Goal: Information Seeking & Learning: Learn about a topic

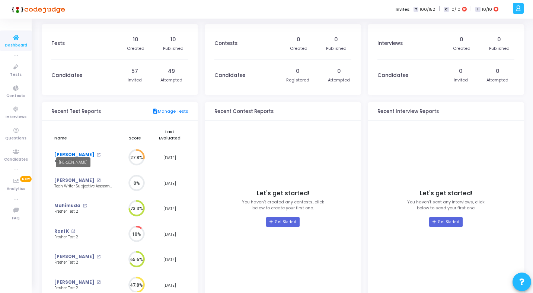
click at [72, 152] on link "[PERSON_NAME]" at bounding box center [74, 155] width 40 height 6
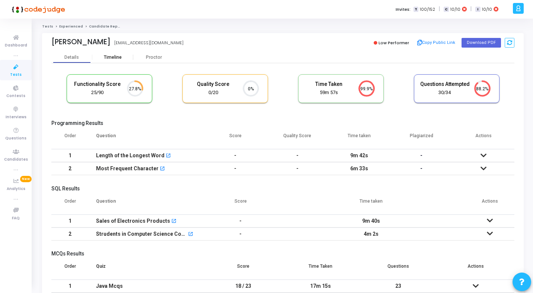
click at [110, 57] on div "Timeline" at bounding box center [113, 58] width 18 height 6
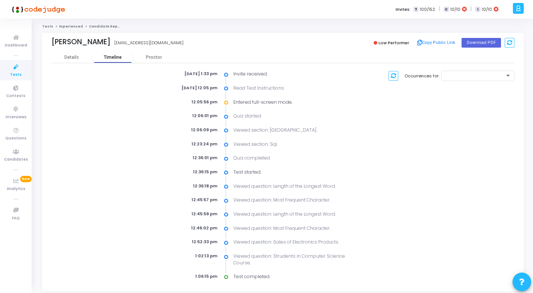
scroll to position [23, 0]
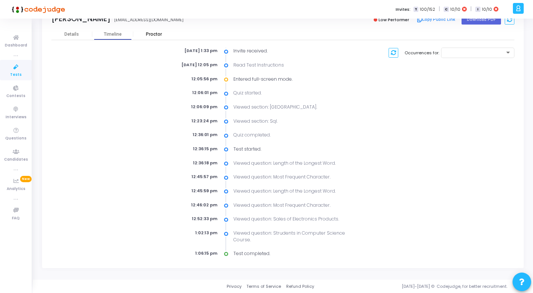
click at [149, 32] on div "Proctor" at bounding box center [153, 35] width 41 height 6
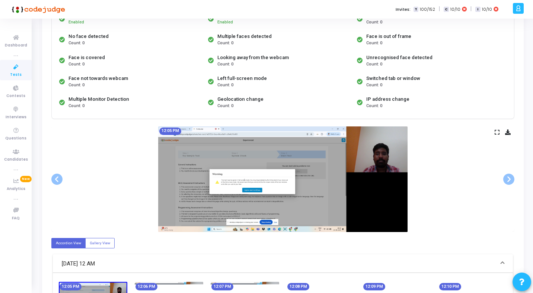
scroll to position [86, 0]
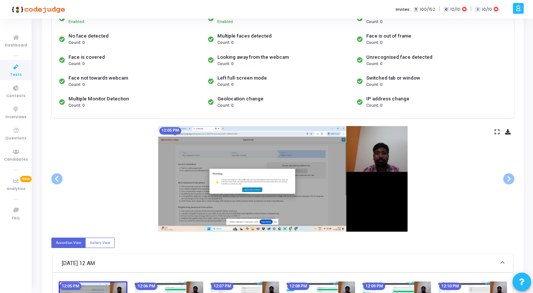
click at [497, 132] on icon at bounding box center [497, 132] width 5 height 4
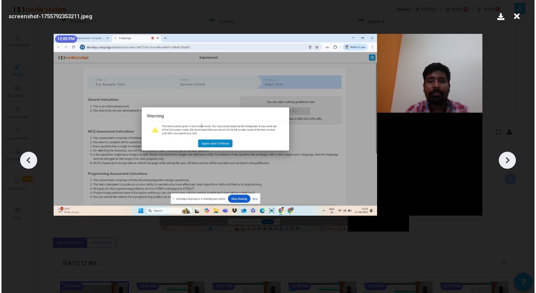
scroll to position [0, 0]
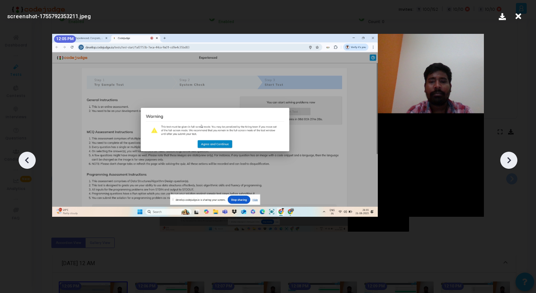
click at [511, 164] on icon at bounding box center [508, 160] width 11 height 11
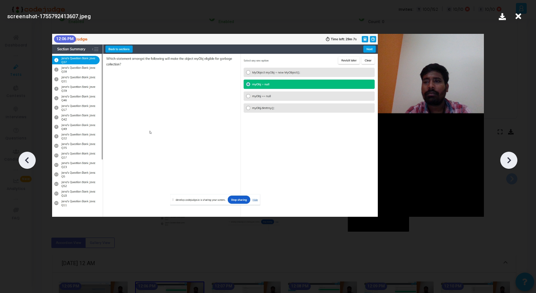
click at [511, 164] on icon at bounding box center [508, 160] width 11 height 11
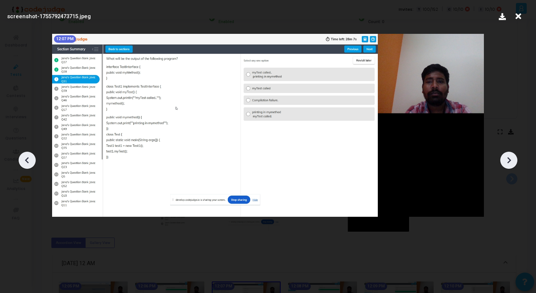
click at [511, 164] on icon at bounding box center [508, 160] width 11 height 11
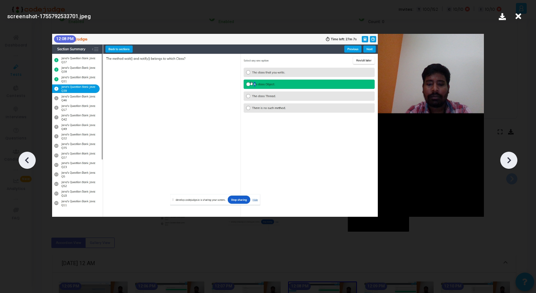
click at [511, 164] on icon at bounding box center [508, 160] width 11 height 11
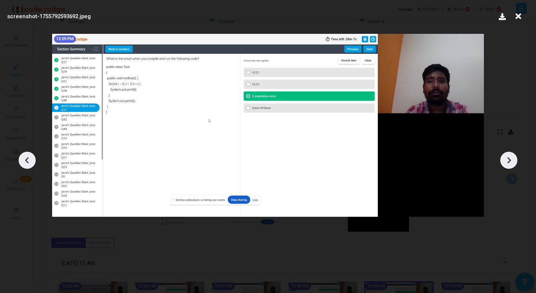
click at [511, 164] on icon at bounding box center [508, 160] width 11 height 11
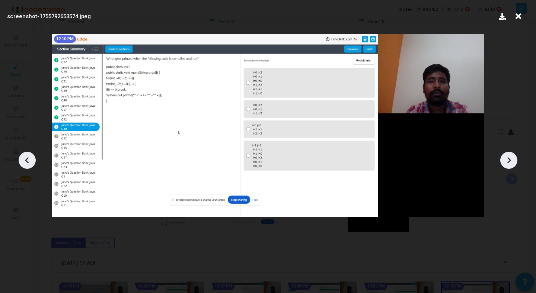
click at [511, 164] on icon at bounding box center [508, 160] width 11 height 11
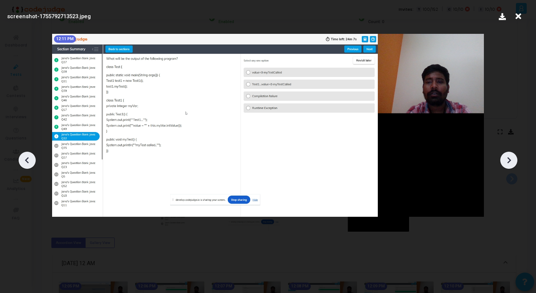
click at [511, 164] on icon at bounding box center [508, 160] width 11 height 11
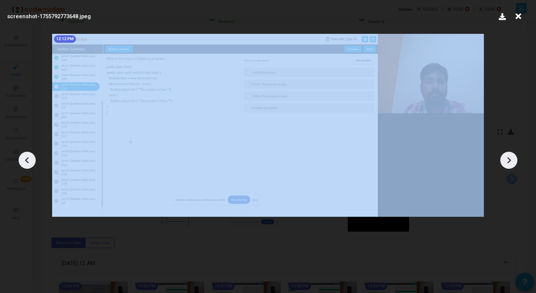
click at [511, 164] on icon at bounding box center [508, 160] width 11 height 11
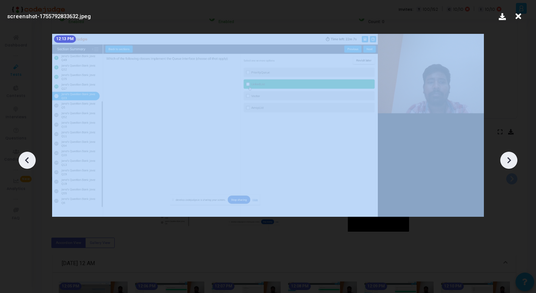
click at [511, 164] on icon at bounding box center [508, 160] width 11 height 11
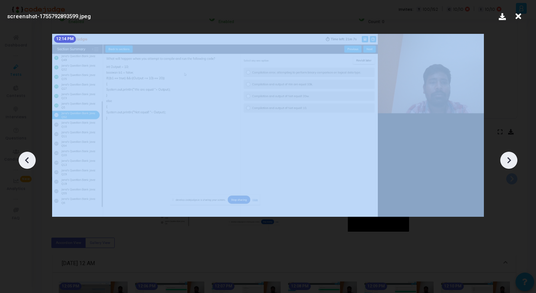
click at [511, 164] on icon at bounding box center [508, 160] width 11 height 11
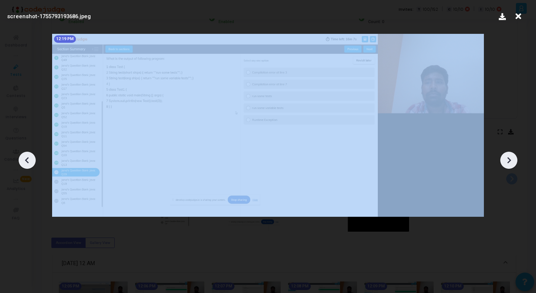
click at [511, 164] on icon at bounding box center [508, 160] width 11 height 11
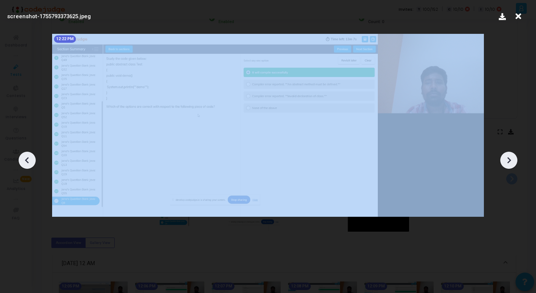
click at [511, 164] on icon at bounding box center [508, 160] width 11 height 11
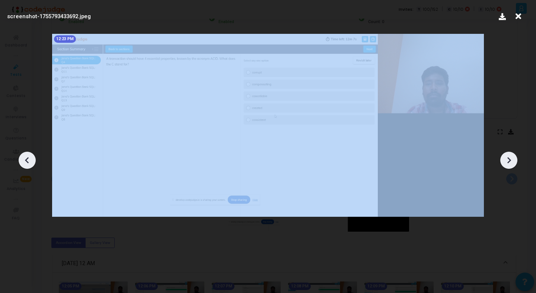
click at [511, 164] on icon at bounding box center [508, 160] width 11 height 11
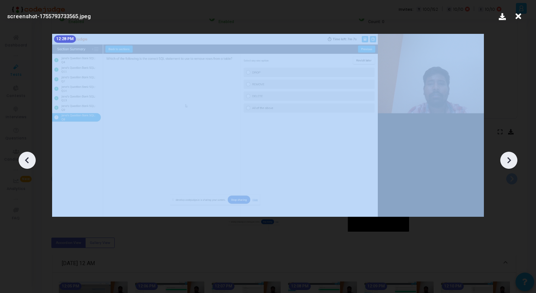
click at [511, 164] on icon at bounding box center [508, 160] width 11 height 11
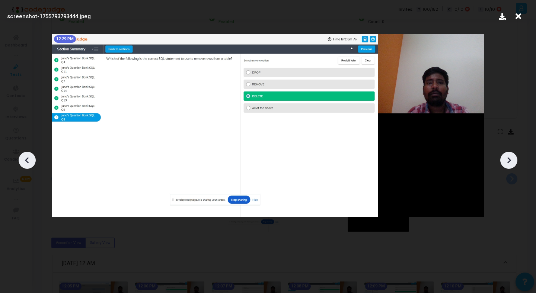
click at [511, 164] on icon at bounding box center [508, 160] width 11 height 11
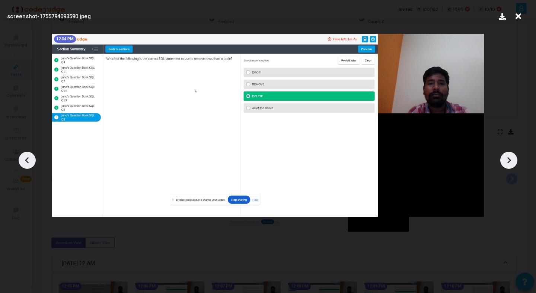
click at [511, 164] on icon at bounding box center [508, 160] width 11 height 11
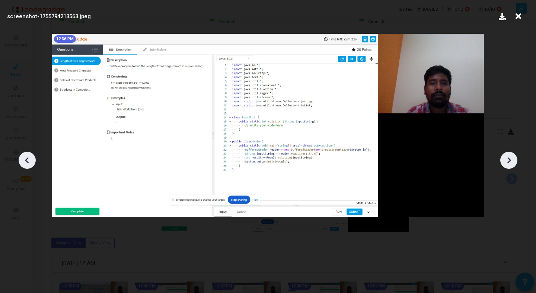
click at [511, 163] on icon at bounding box center [508, 160] width 11 height 11
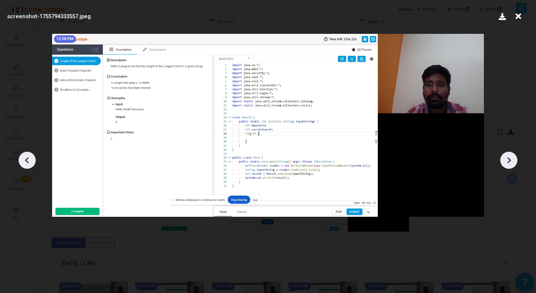
click at [511, 163] on icon at bounding box center [508, 160] width 11 height 11
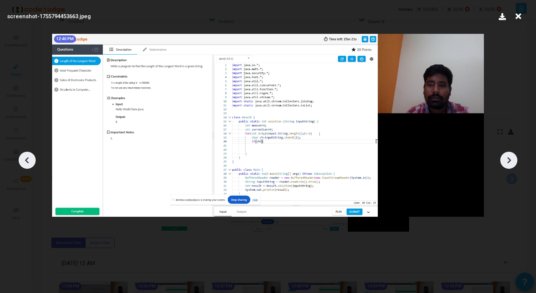
click at [511, 163] on icon at bounding box center [508, 160] width 11 height 11
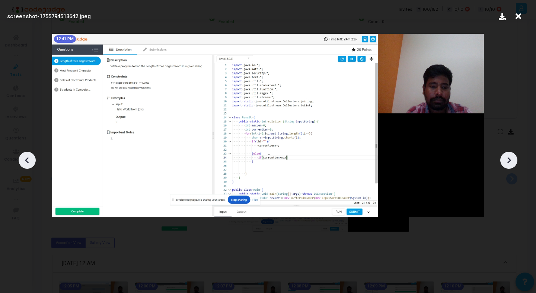
click at [511, 163] on icon at bounding box center [508, 160] width 11 height 11
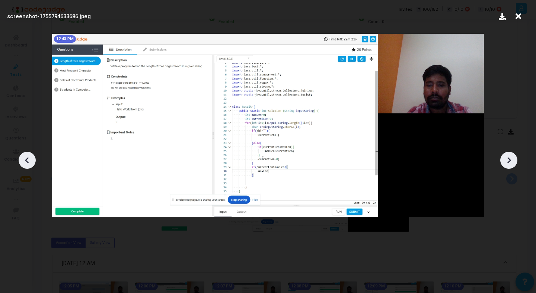
click at [511, 163] on icon at bounding box center [508, 160] width 11 height 11
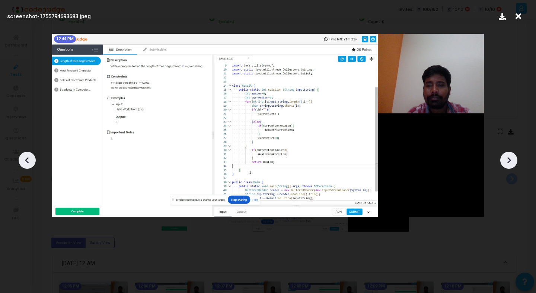
click at [511, 163] on icon at bounding box center [508, 160] width 11 height 11
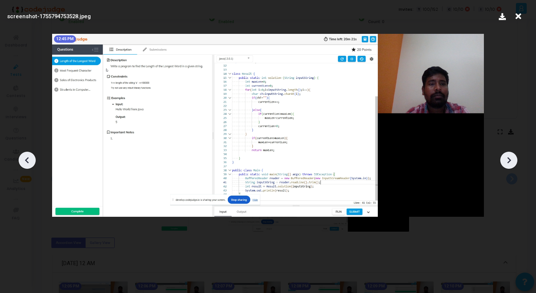
click at [511, 163] on icon at bounding box center [508, 160] width 11 height 11
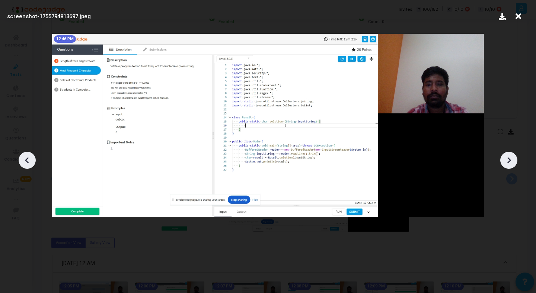
click at [511, 163] on icon at bounding box center [508, 160] width 11 height 11
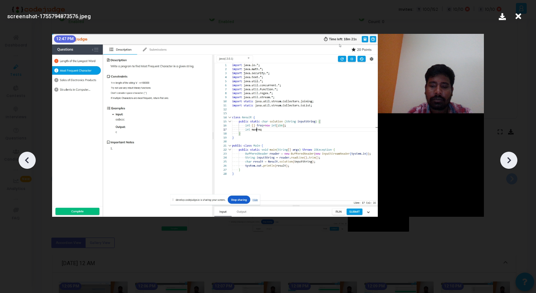
click at [30, 157] on icon at bounding box center [27, 160] width 11 height 11
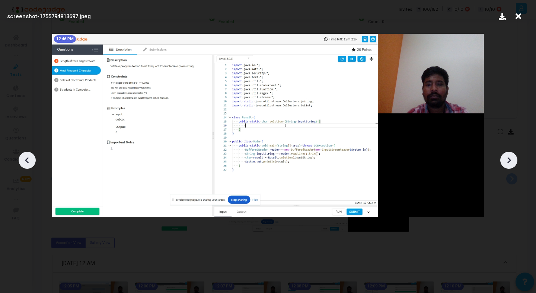
click at [21, 160] on div at bounding box center [27, 160] width 17 height 17
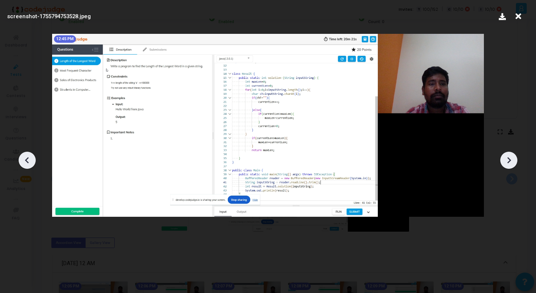
click at [511, 163] on icon at bounding box center [508, 160] width 11 height 11
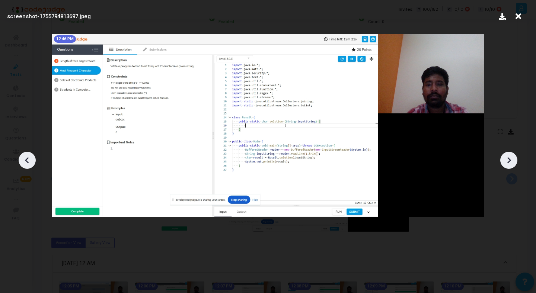
click at [511, 163] on icon at bounding box center [508, 160] width 11 height 11
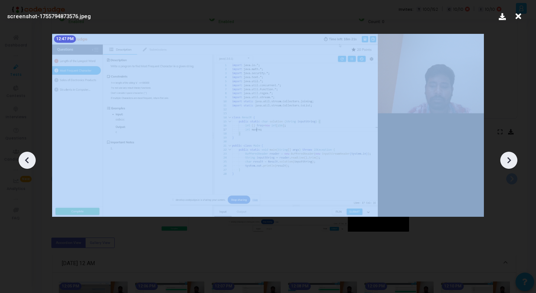
click at [511, 163] on icon at bounding box center [508, 160] width 11 height 11
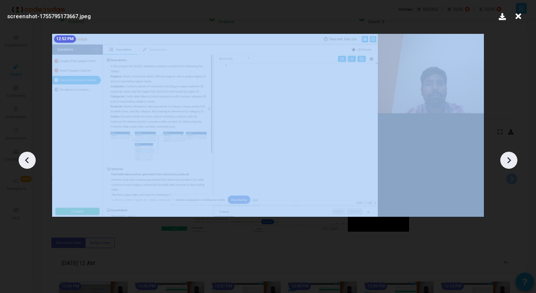
click at [511, 163] on icon at bounding box center [508, 160] width 11 height 11
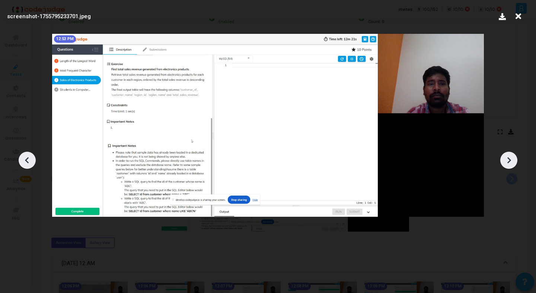
click at [511, 163] on icon at bounding box center [508, 160] width 11 height 11
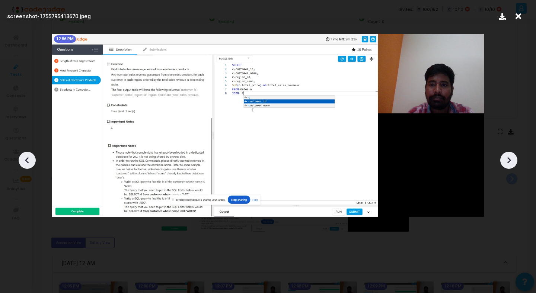
click at [511, 163] on icon at bounding box center [508, 160] width 11 height 11
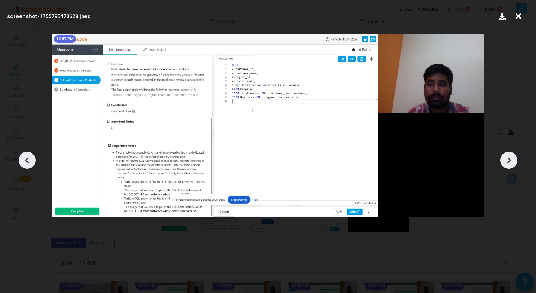
click at [511, 163] on icon at bounding box center [508, 160] width 11 height 11
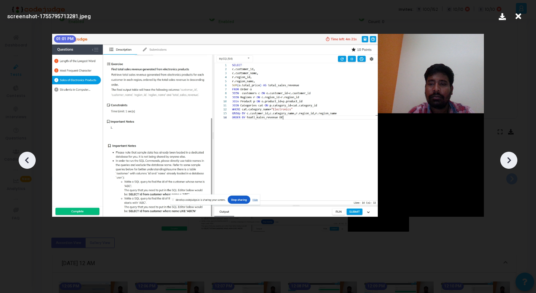
click at [511, 163] on icon at bounding box center [508, 160] width 11 height 11
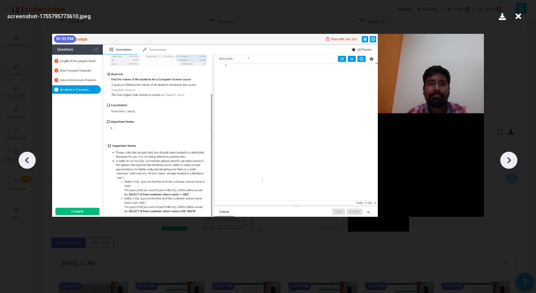
click at [511, 163] on icon at bounding box center [508, 160] width 11 height 11
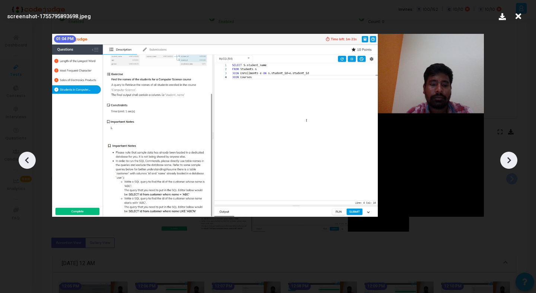
click at [511, 163] on icon at bounding box center [508, 160] width 11 height 11
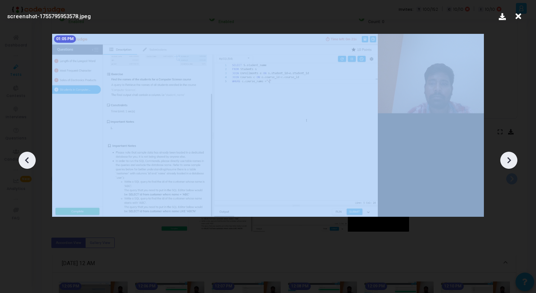
click at [511, 163] on icon at bounding box center [508, 160] width 11 height 11
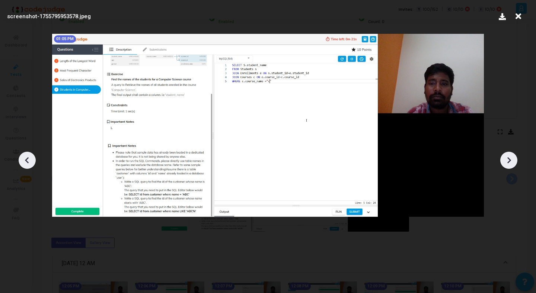
click at [520, 18] on icon at bounding box center [518, 16] width 12 height 14
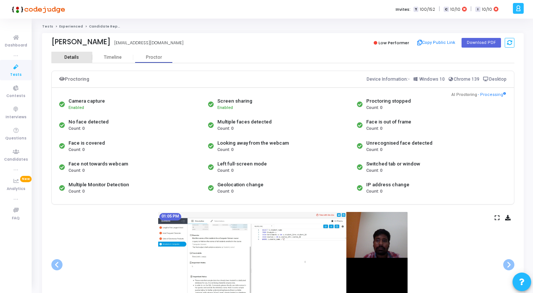
click at [72, 60] on div "Details" at bounding box center [71, 58] width 15 height 6
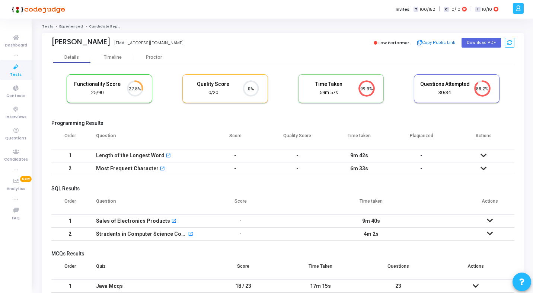
click at [484, 155] on icon at bounding box center [483, 155] width 6 height 5
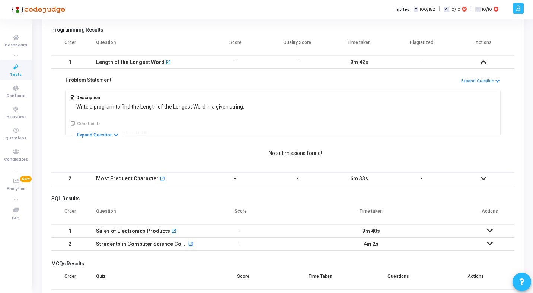
scroll to position [96, 0]
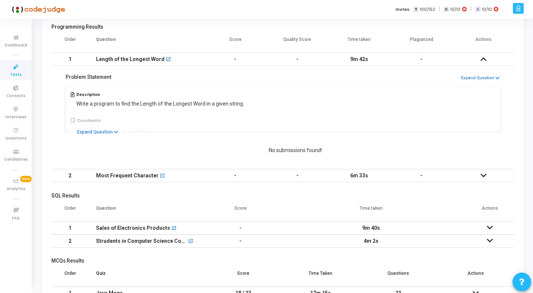
click at [483, 61] on icon at bounding box center [483, 59] width 6 height 5
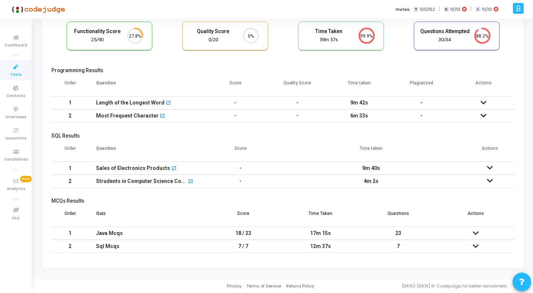
click at [484, 115] on icon at bounding box center [483, 115] width 6 height 5
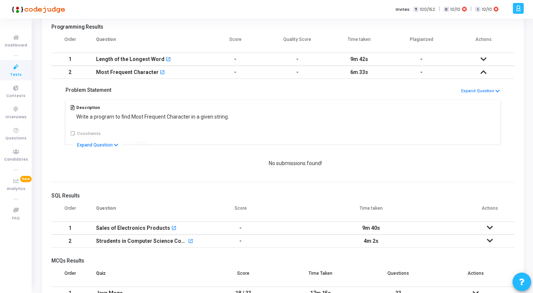
click at [483, 70] on icon at bounding box center [483, 72] width 6 height 5
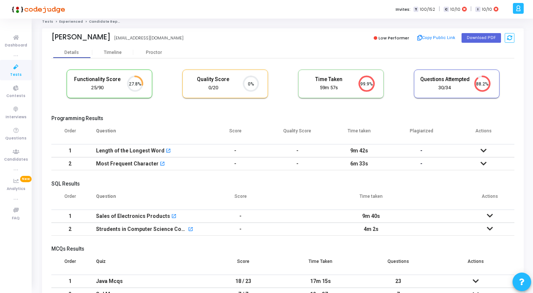
scroll to position [0, 0]
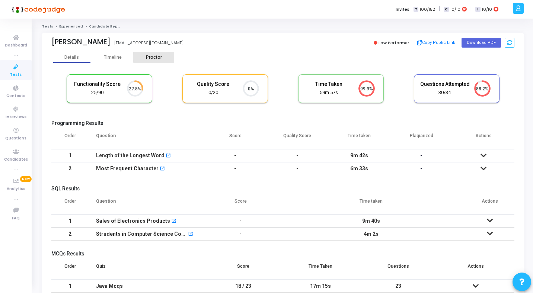
click at [159, 56] on div "Proctor" at bounding box center [153, 58] width 41 height 6
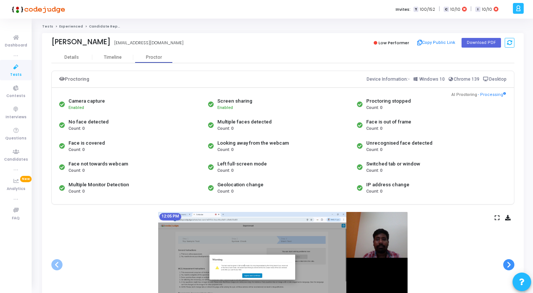
click at [510, 263] on span at bounding box center [508, 264] width 11 height 11
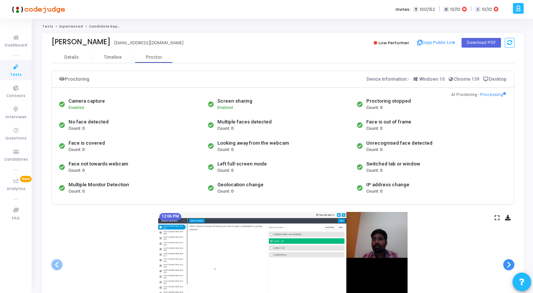
click at [510, 263] on span at bounding box center [508, 264] width 11 height 11
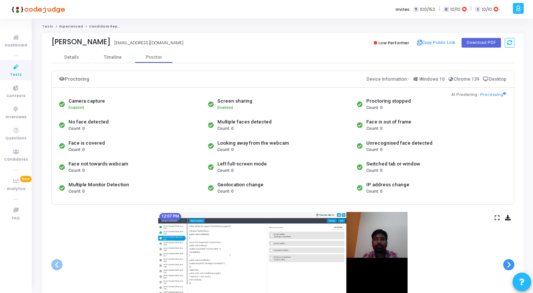
click at [510, 263] on span at bounding box center [508, 264] width 11 height 11
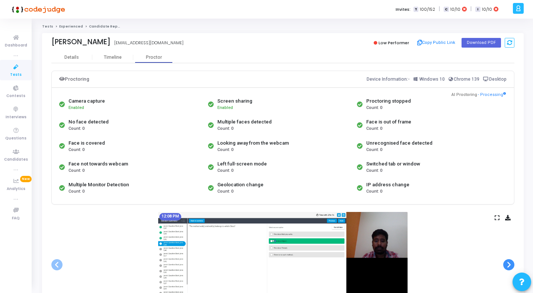
click at [510, 263] on span at bounding box center [508, 264] width 11 height 11
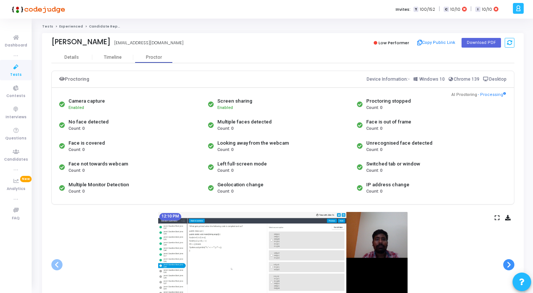
click at [510, 263] on span at bounding box center [508, 264] width 11 height 11
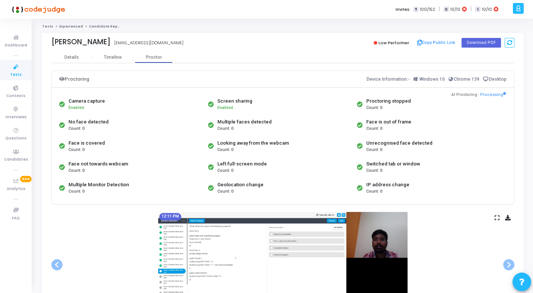
click at [497, 220] on icon at bounding box center [497, 218] width 5 height 4
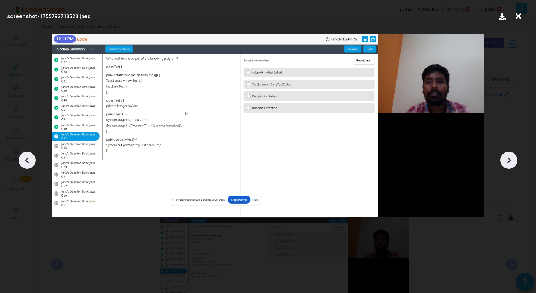
click at [507, 163] on icon at bounding box center [508, 160] width 11 height 11
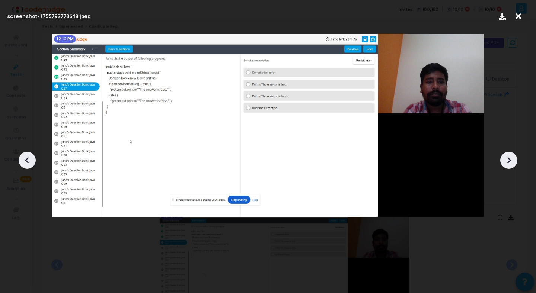
click at [507, 163] on icon at bounding box center [508, 160] width 11 height 11
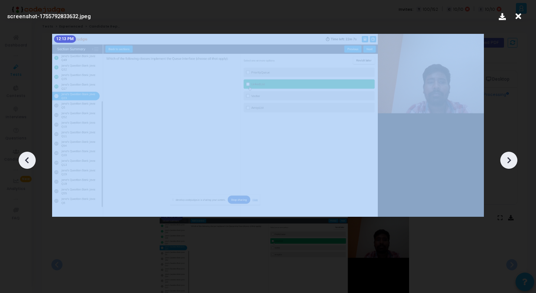
click at [507, 163] on icon at bounding box center [508, 160] width 11 height 11
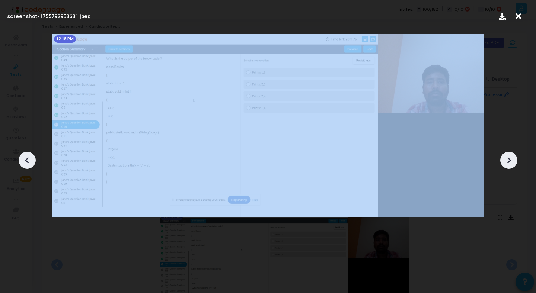
click at [507, 163] on icon at bounding box center [508, 160] width 11 height 11
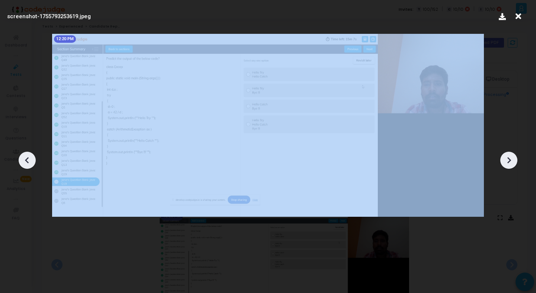
click at [507, 163] on icon at bounding box center [508, 160] width 11 height 11
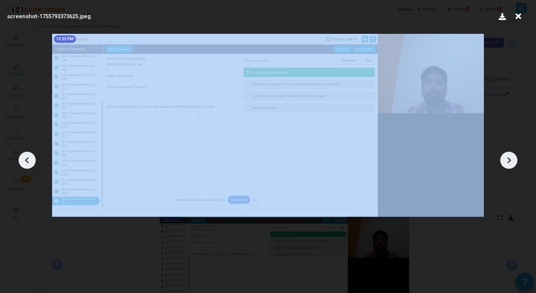
click at [507, 163] on icon at bounding box center [508, 160] width 11 height 11
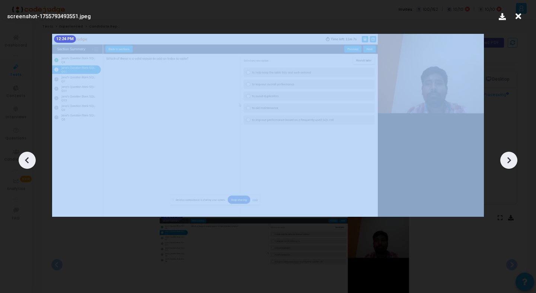
click at [507, 163] on icon at bounding box center [508, 160] width 11 height 11
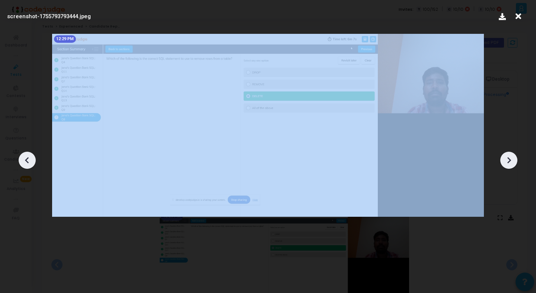
click at [507, 163] on icon at bounding box center [508, 160] width 11 height 11
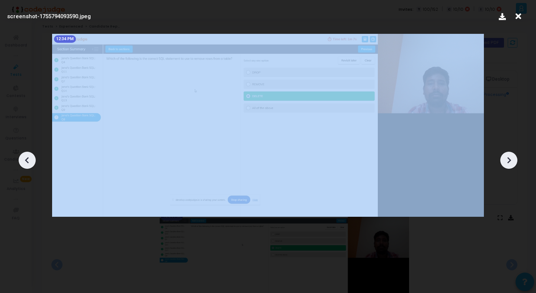
click at [507, 163] on icon at bounding box center [508, 160] width 11 height 11
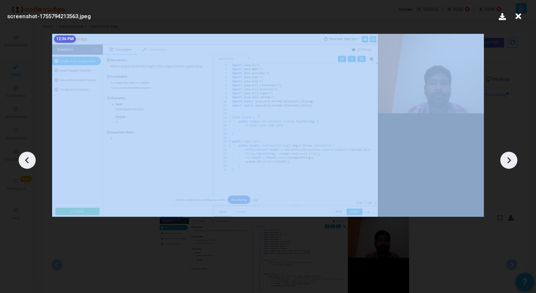
click at [507, 163] on icon at bounding box center [508, 160] width 11 height 11
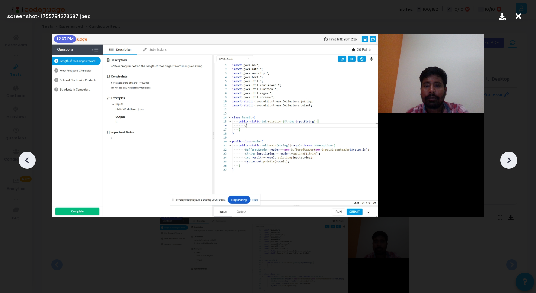
click at [508, 163] on icon at bounding box center [508, 160] width 11 height 11
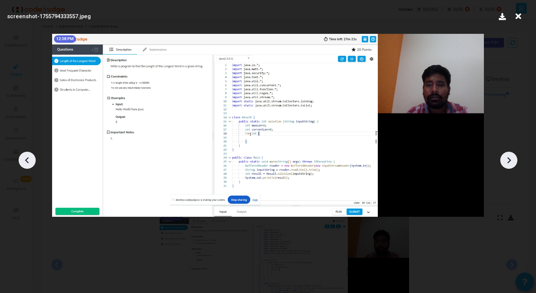
click at [508, 163] on icon at bounding box center [508, 160] width 11 height 11
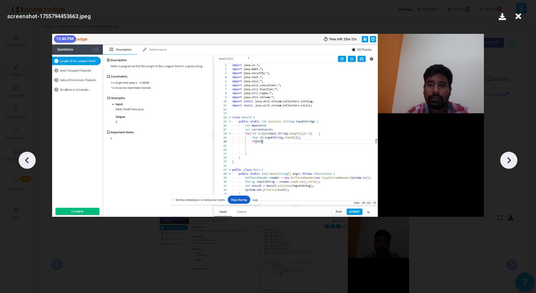
click at [508, 164] on icon at bounding box center [508, 160] width 11 height 11
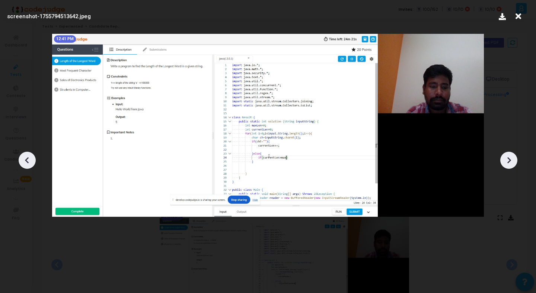
click at [510, 164] on icon at bounding box center [508, 160] width 11 height 11
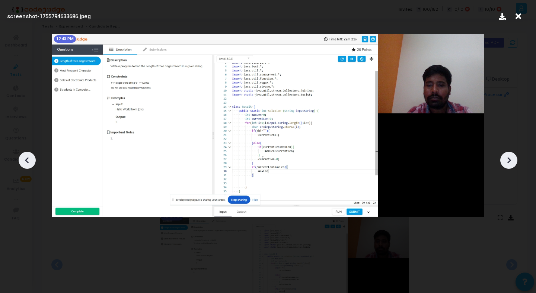
click at [510, 164] on icon at bounding box center [508, 160] width 11 height 11
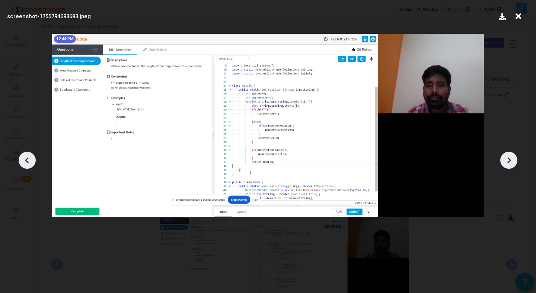
click at [510, 164] on icon at bounding box center [508, 160] width 11 height 11
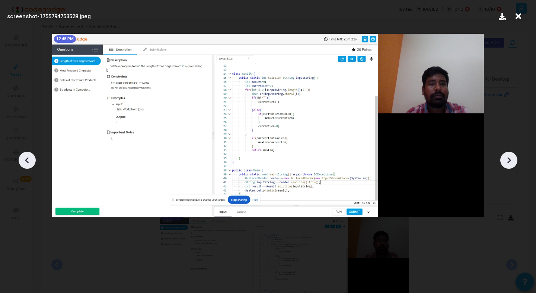
click at [510, 164] on icon at bounding box center [508, 160] width 11 height 11
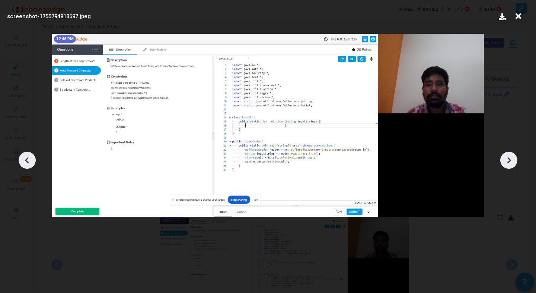
click at [510, 164] on icon at bounding box center [508, 160] width 11 height 11
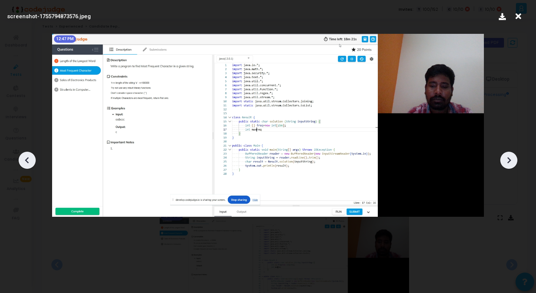
click at [510, 164] on icon at bounding box center [508, 160] width 11 height 11
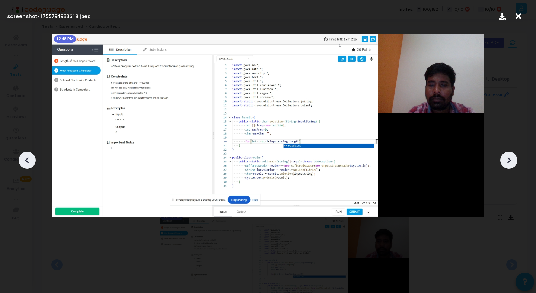
click at [510, 165] on icon at bounding box center [508, 160] width 11 height 11
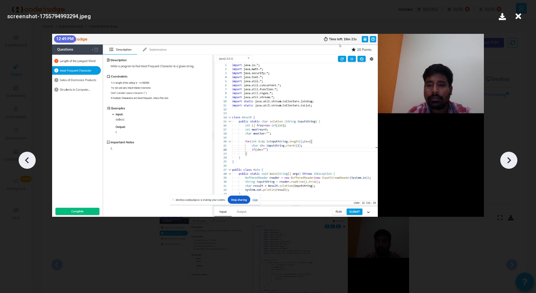
click at [509, 165] on icon at bounding box center [508, 160] width 11 height 11
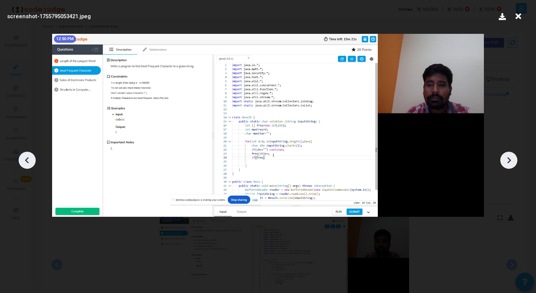
click at [509, 165] on icon at bounding box center [508, 160] width 11 height 11
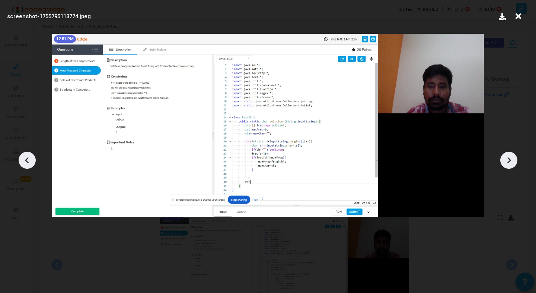
click at [509, 165] on icon at bounding box center [508, 160] width 11 height 11
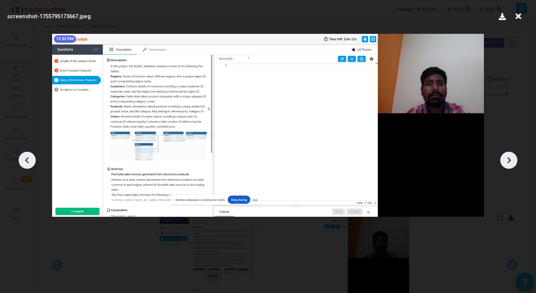
click at [509, 165] on icon at bounding box center [508, 160] width 11 height 11
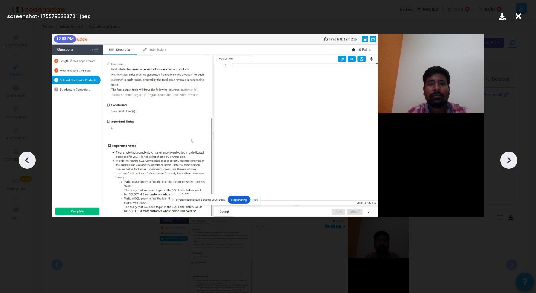
click at [518, 18] on icon at bounding box center [518, 16] width 12 height 14
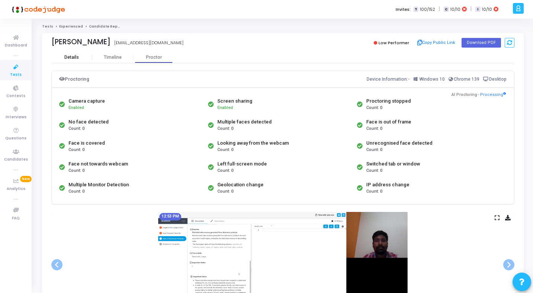
click at [74, 56] on div "Details" at bounding box center [71, 58] width 15 height 6
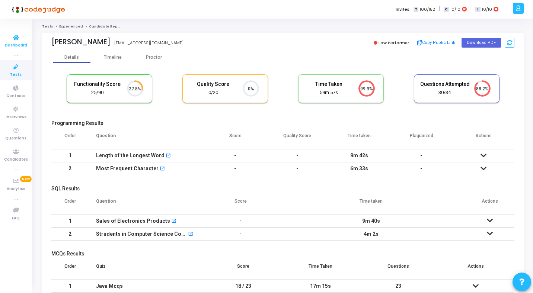
click at [14, 41] on icon at bounding box center [16, 37] width 16 height 9
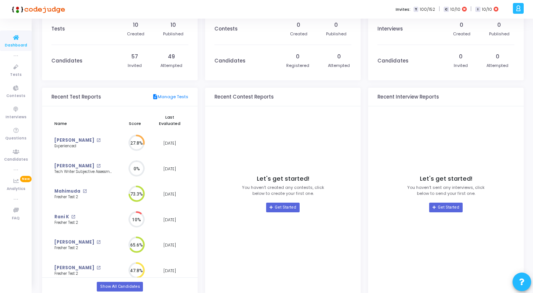
scroll to position [36, 0]
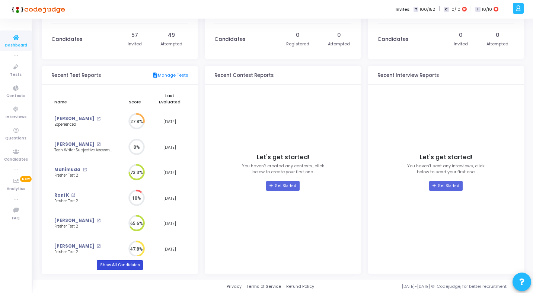
click at [122, 265] on link "Show All Candidates" at bounding box center [120, 265] width 46 height 10
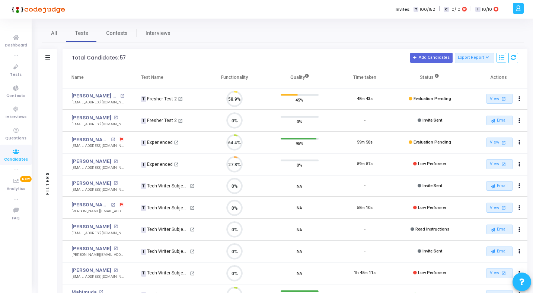
scroll to position [16, 19]
click at [14, 40] on icon at bounding box center [16, 37] width 16 height 9
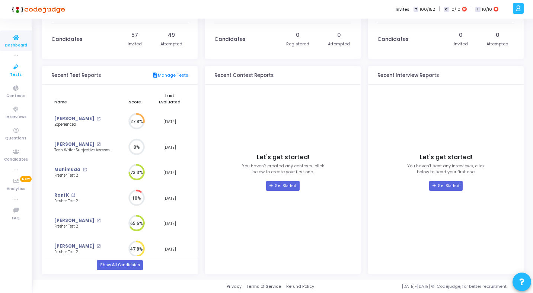
click at [17, 69] on icon at bounding box center [16, 67] width 16 height 9
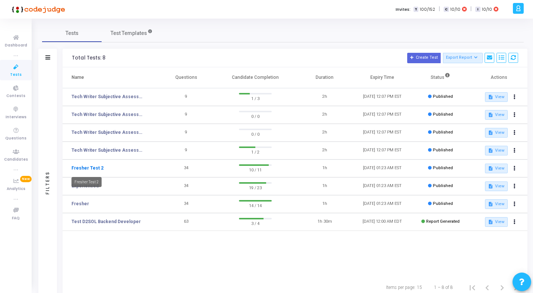
click at [80, 168] on link "Fresher Test 2" at bounding box center [87, 168] width 32 height 7
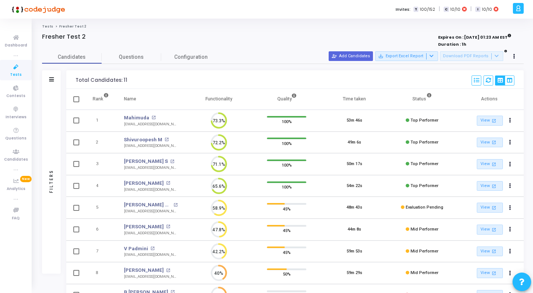
click at [46, 28] on link "Tests" at bounding box center [47, 26] width 11 height 4
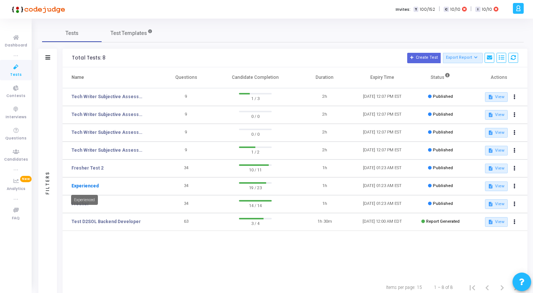
click at [86, 185] on link "Experienced" at bounding box center [84, 186] width 27 height 7
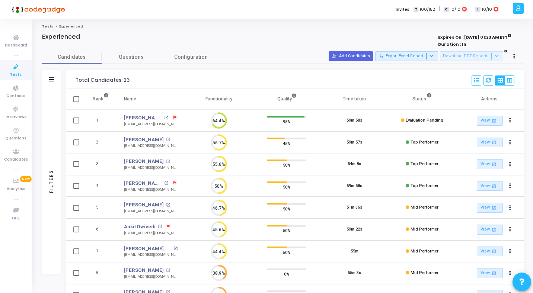
scroll to position [16, 19]
click at [135, 117] on link "[PERSON_NAME]" at bounding box center [143, 117] width 38 height 7
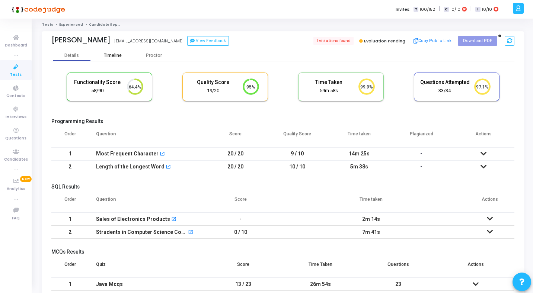
click at [108, 54] on div "Timeline" at bounding box center [113, 56] width 18 height 6
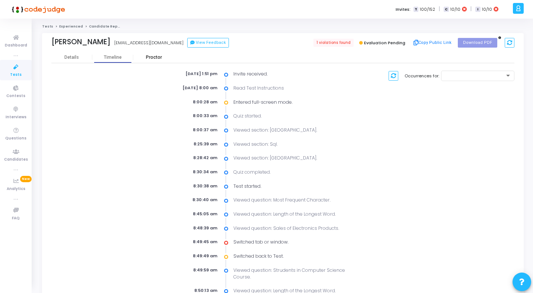
click at [150, 60] on div "Proctor" at bounding box center [153, 58] width 41 height 6
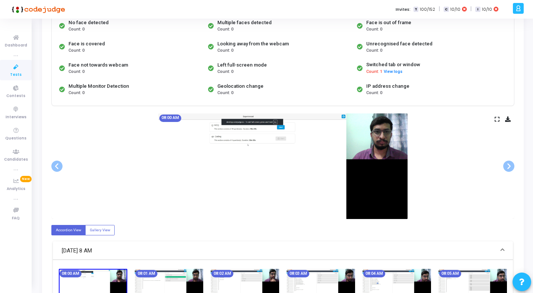
click at [496, 121] on icon at bounding box center [497, 119] width 5 height 4
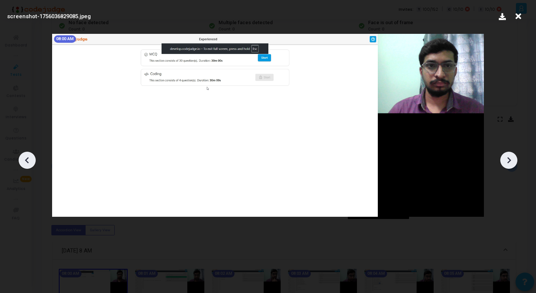
click at [515, 156] on div at bounding box center [508, 160] width 17 height 17
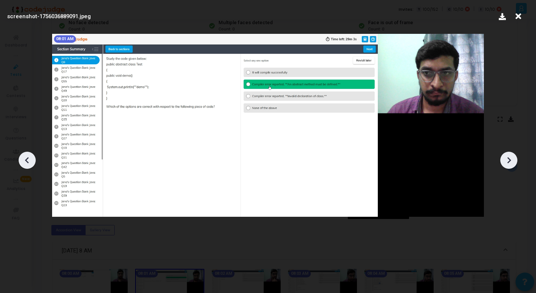
click at [515, 156] on div at bounding box center [508, 160] width 17 height 17
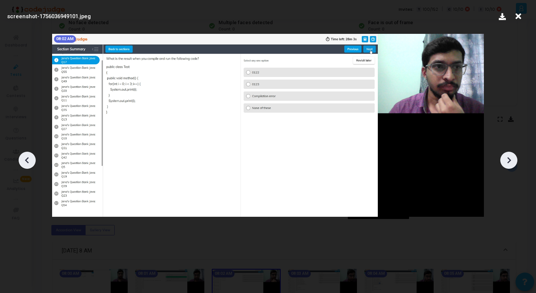
click at [515, 156] on div at bounding box center [508, 160] width 17 height 17
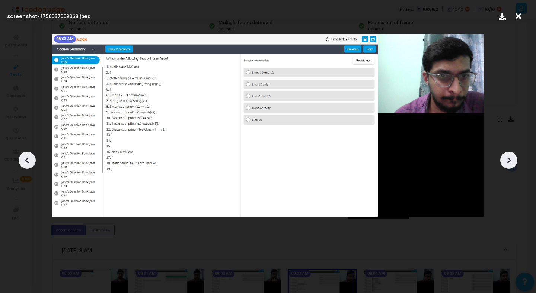
click at [515, 156] on div at bounding box center [508, 160] width 17 height 17
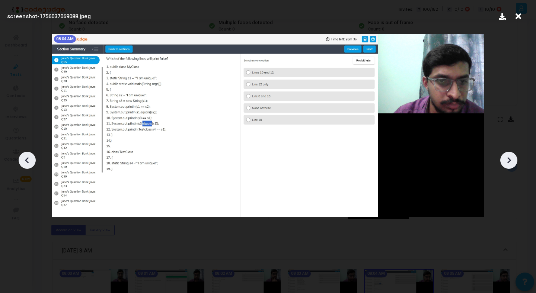
click at [515, 156] on div at bounding box center [508, 160] width 17 height 17
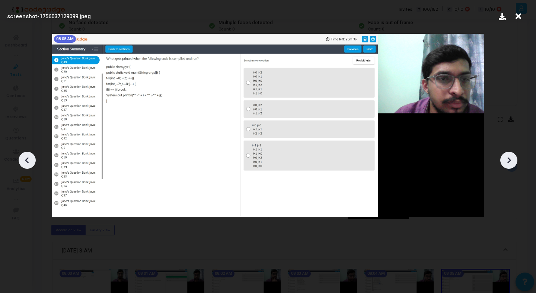
click at [515, 156] on div at bounding box center [508, 160] width 17 height 17
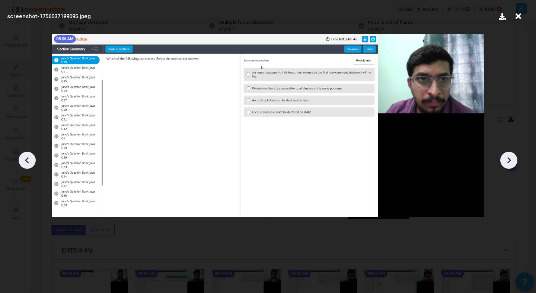
click at [515, 156] on div at bounding box center [508, 160] width 17 height 17
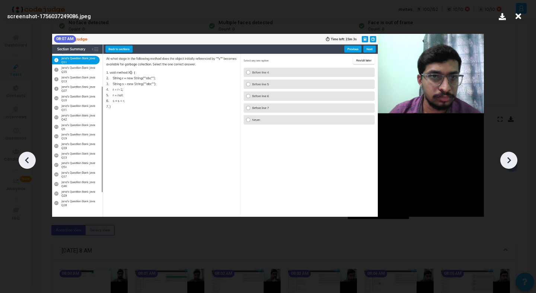
click at [515, 156] on div at bounding box center [508, 160] width 17 height 17
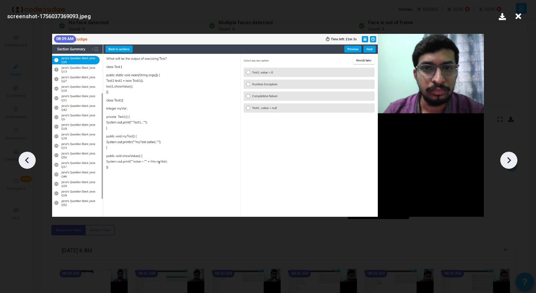
click at [515, 156] on div at bounding box center [508, 160] width 17 height 17
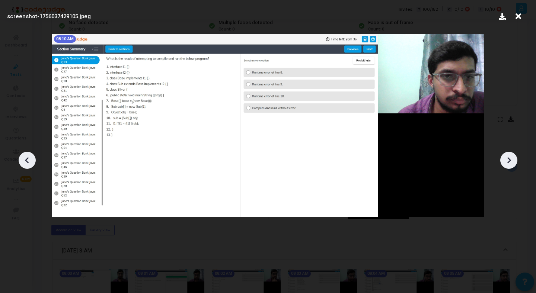
click at [515, 156] on div at bounding box center [508, 160] width 17 height 17
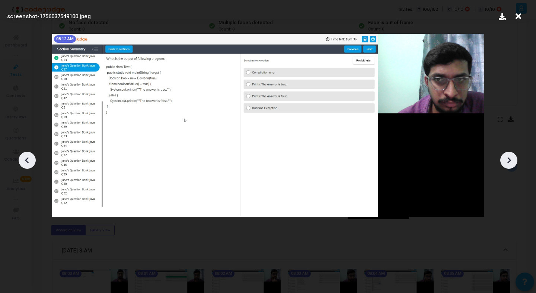
click at [515, 156] on div at bounding box center [508, 160] width 17 height 17
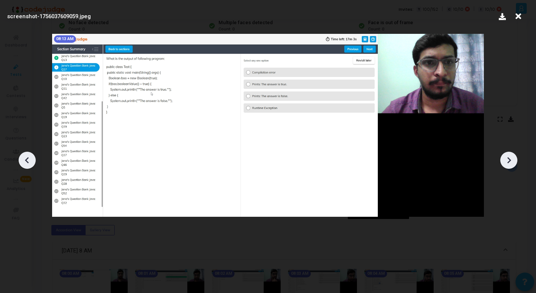
click at [515, 156] on div at bounding box center [508, 160] width 17 height 17
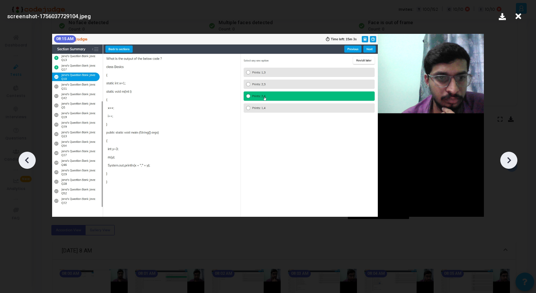
click at [515, 156] on div at bounding box center [508, 160] width 17 height 17
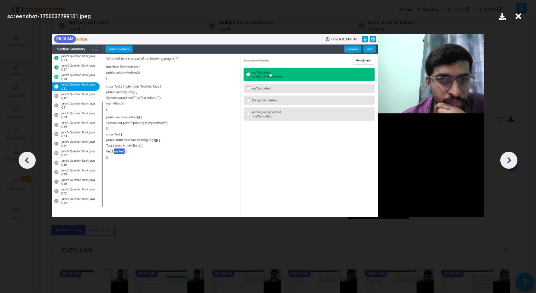
click at [515, 156] on div at bounding box center [508, 160] width 17 height 17
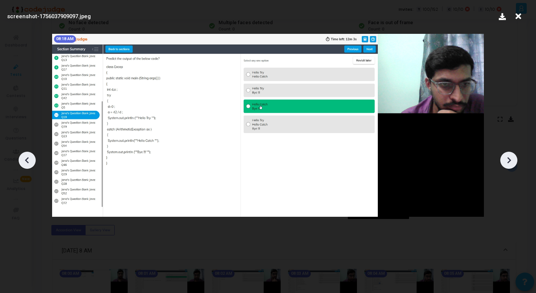
click at [515, 156] on div at bounding box center [508, 160] width 17 height 17
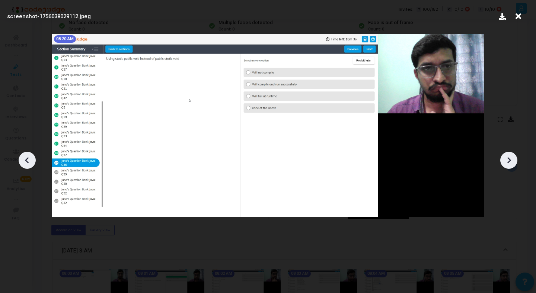
click at [515, 156] on div at bounding box center [508, 160] width 17 height 17
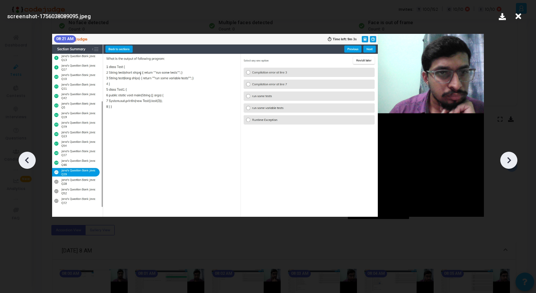
click at [515, 156] on div at bounding box center [508, 160] width 17 height 17
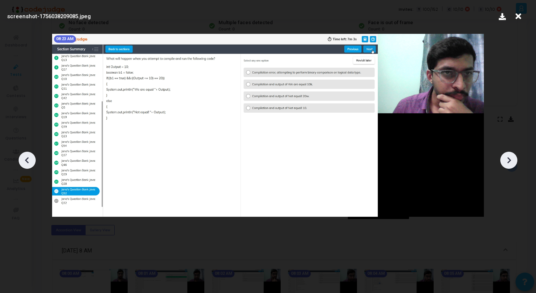
click at [515, 156] on div at bounding box center [508, 160] width 17 height 17
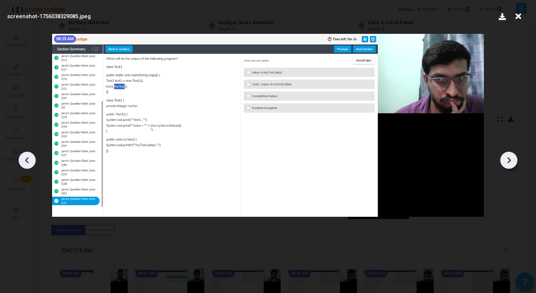
click at [515, 156] on div at bounding box center [508, 160] width 17 height 17
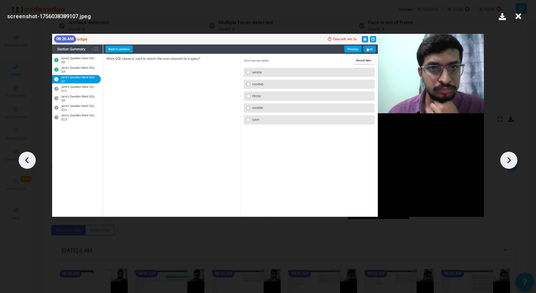
click at [515, 156] on div at bounding box center [508, 160] width 17 height 17
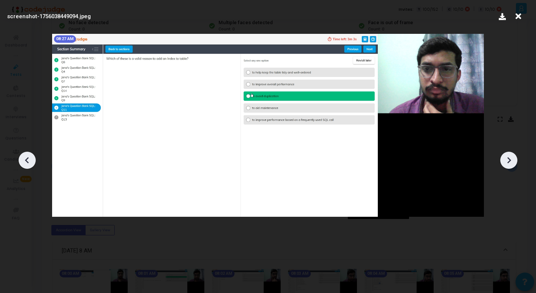
click at [515, 156] on div at bounding box center [508, 160] width 17 height 17
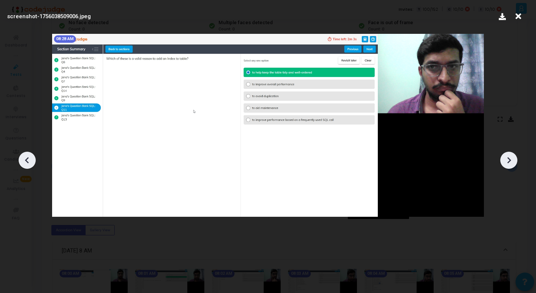
click at [515, 156] on div at bounding box center [508, 160] width 17 height 17
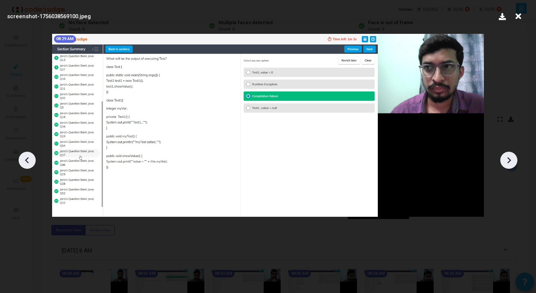
click at [515, 156] on div at bounding box center [508, 160] width 17 height 17
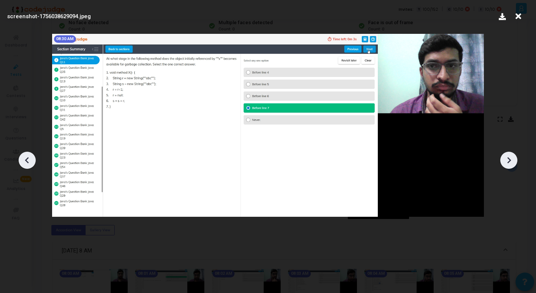
click at [515, 156] on div at bounding box center [508, 160] width 17 height 17
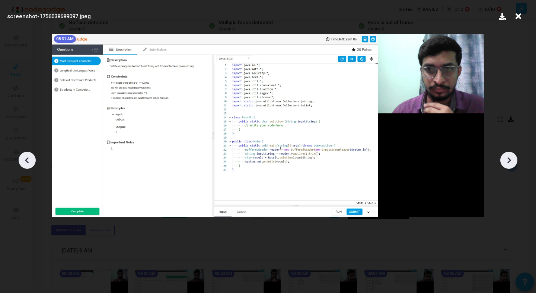
click at [515, 156] on div at bounding box center [508, 160] width 17 height 17
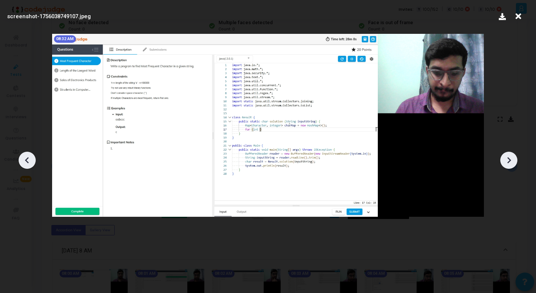
click at [515, 157] on div at bounding box center [508, 160] width 17 height 17
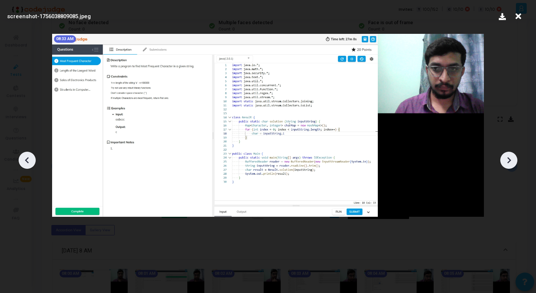
click at [515, 157] on div at bounding box center [508, 160] width 17 height 17
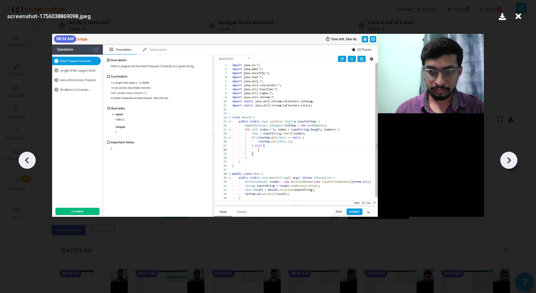
click at [515, 157] on div at bounding box center [508, 160] width 17 height 17
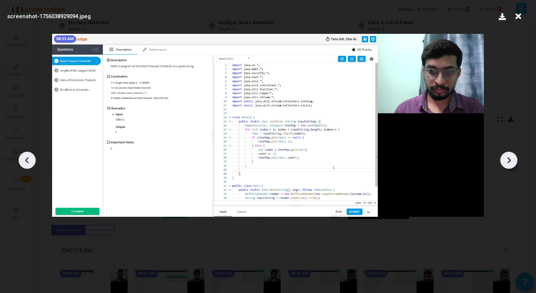
click at [515, 157] on div at bounding box center [508, 160] width 17 height 17
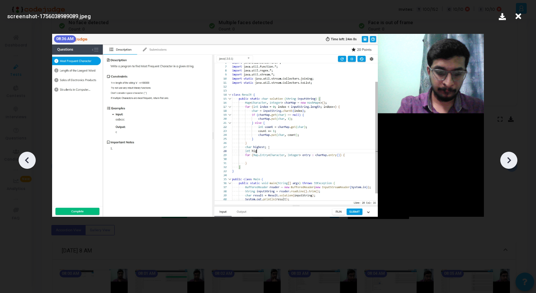
click at [515, 157] on div at bounding box center [508, 160] width 17 height 17
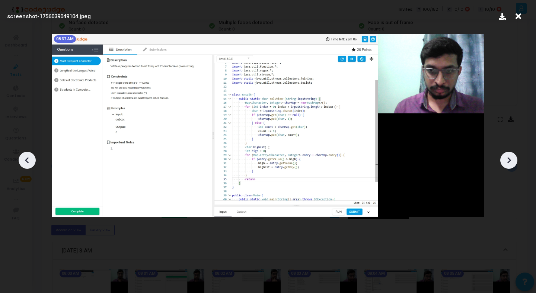
click at [515, 157] on div at bounding box center [508, 160] width 17 height 17
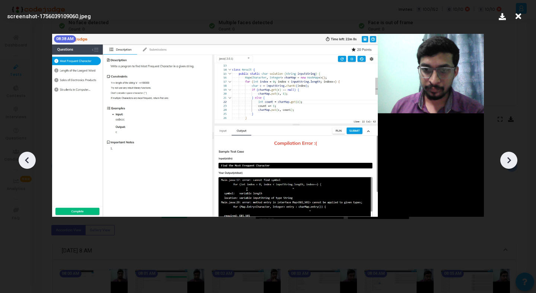
click at [515, 157] on div at bounding box center [508, 160] width 17 height 17
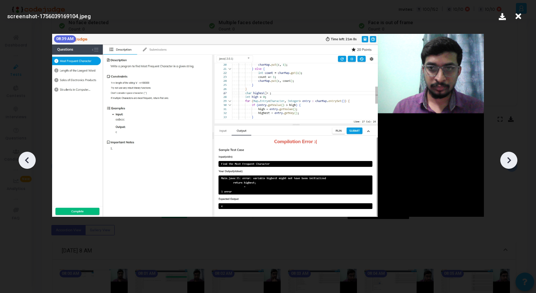
click at [515, 157] on div at bounding box center [508, 160] width 17 height 17
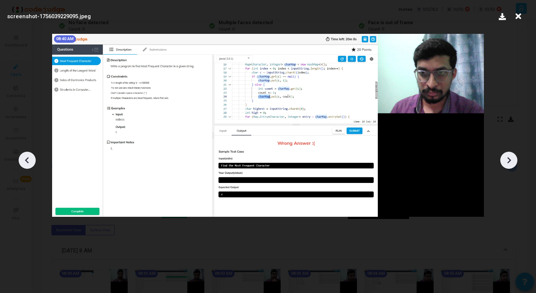
click at [515, 157] on div at bounding box center [508, 160] width 17 height 17
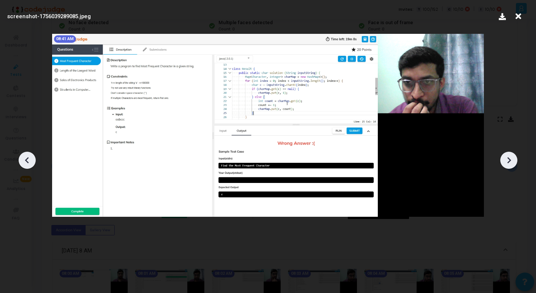
click at [515, 157] on div at bounding box center [508, 160] width 17 height 17
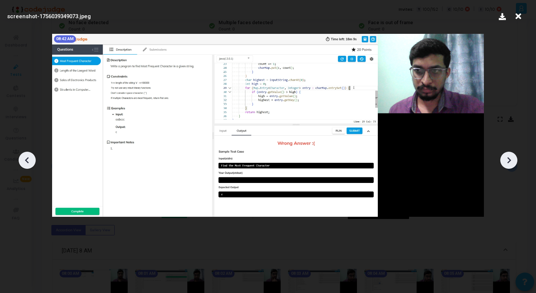
click at [515, 157] on div at bounding box center [508, 160] width 17 height 17
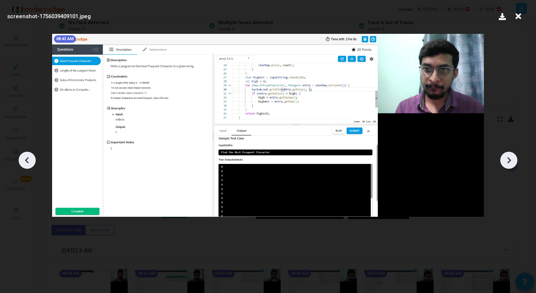
click at [515, 157] on div at bounding box center [508, 160] width 17 height 17
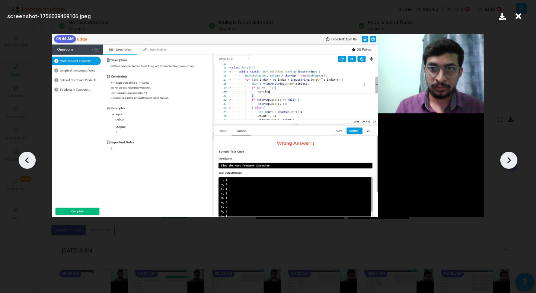
click at [515, 157] on div at bounding box center [508, 160] width 17 height 17
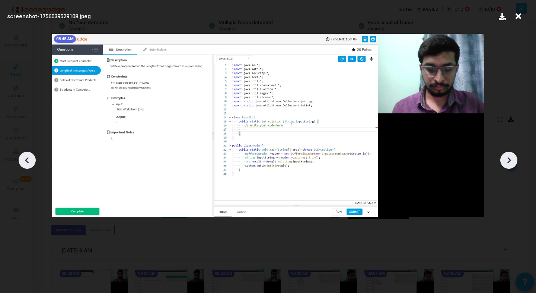
click at [515, 157] on div at bounding box center [508, 160] width 17 height 17
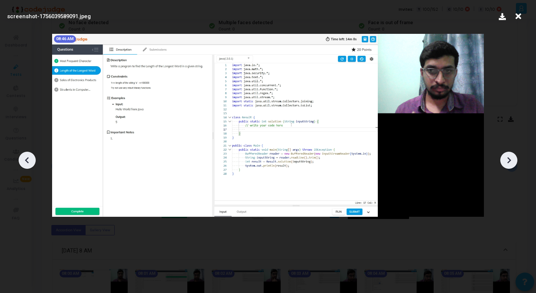
click at [515, 157] on div at bounding box center [508, 160] width 17 height 17
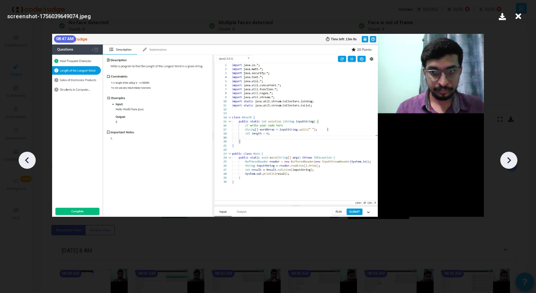
click at [515, 157] on div at bounding box center [508, 160] width 17 height 17
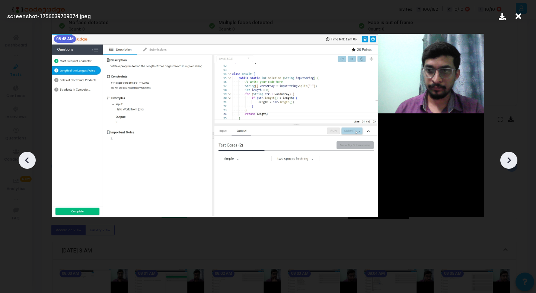
click at [515, 157] on div at bounding box center [508, 160] width 17 height 17
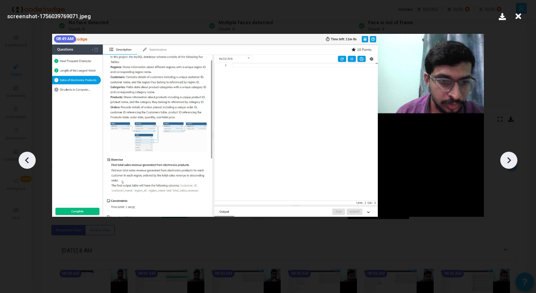
click at [515, 157] on div at bounding box center [508, 160] width 17 height 17
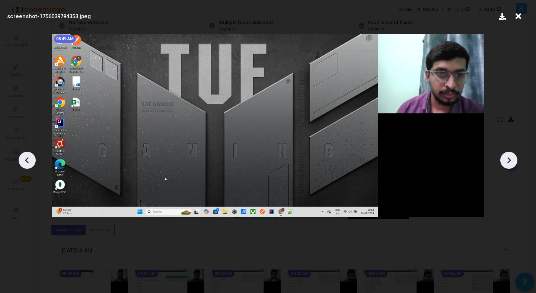
click at [515, 157] on div at bounding box center [508, 160] width 17 height 17
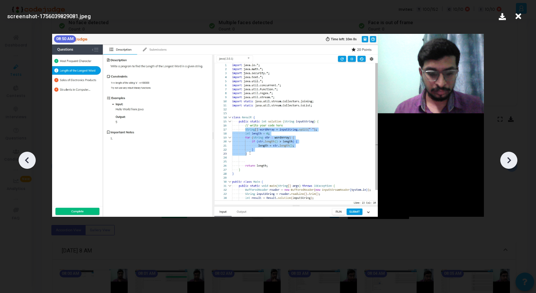
click at [27, 167] on div at bounding box center [27, 160] width 17 height 17
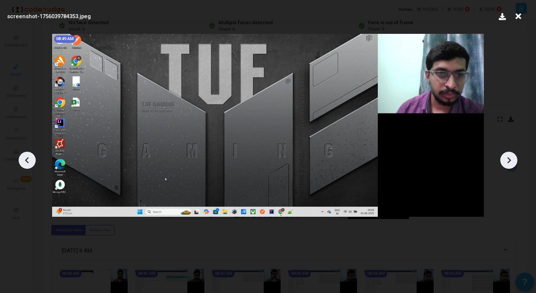
click at [27, 167] on div at bounding box center [27, 160] width 17 height 17
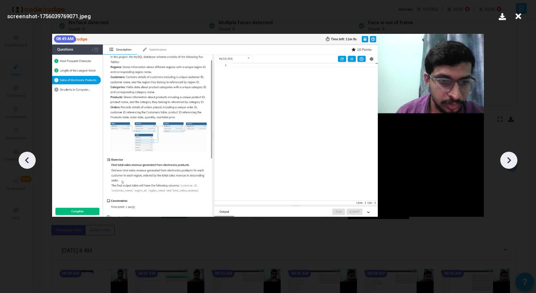
click at [32, 161] on icon at bounding box center [27, 160] width 11 height 11
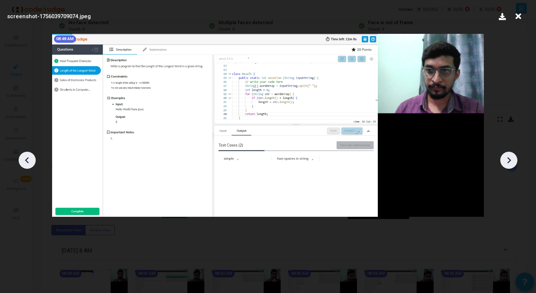
click at [507, 161] on icon at bounding box center [508, 160] width 11 height 11
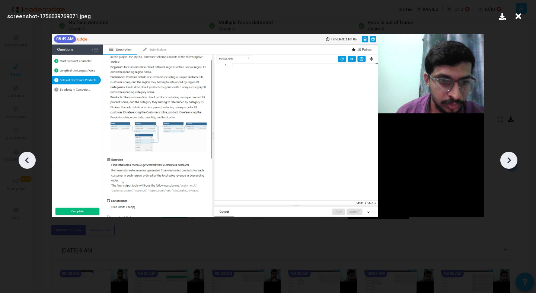
click at [507, 161] on icon at bounding box center [508, 160] width 11 height 11
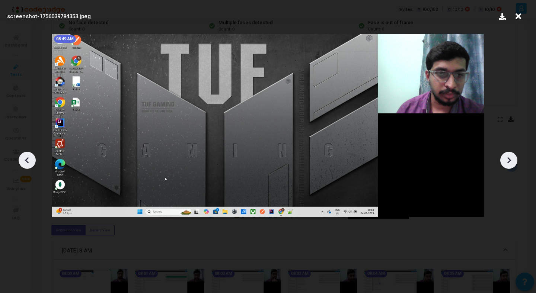
click at [507, 161] on icon at bounding box center [508, 160] width 11 height 11
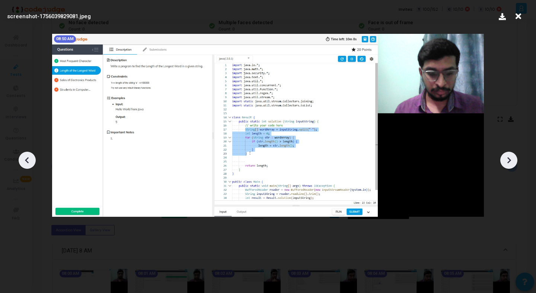
click at [507, 161] on icon at bounding box center [508, 160] width 11 height 11
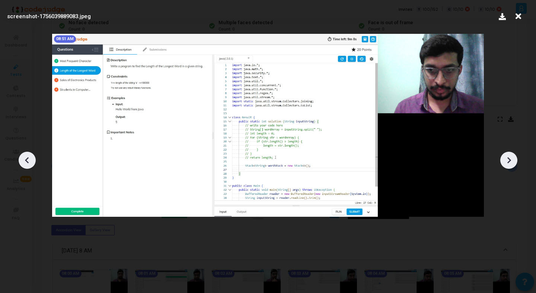
click at [507, 161] on icon at bounding box center [508, 160] width 11 height 11
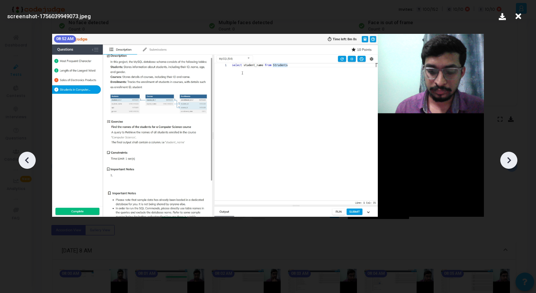
click at [507, 161] on icon at bounding box center [508, 160] width 11 height 11
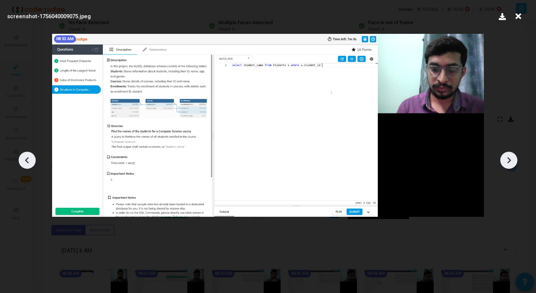
click at [507, 161] on icon at bounding box center [508, 160] width 11 height 11
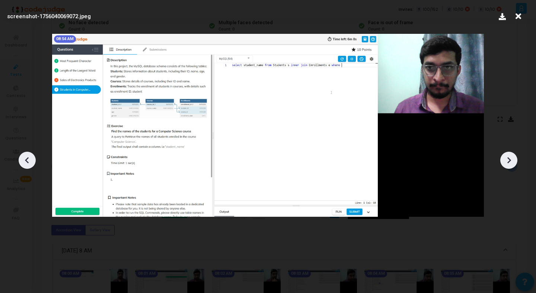
click at [507, 161] on icon at bounding box center [508, 160] width 11 height 11
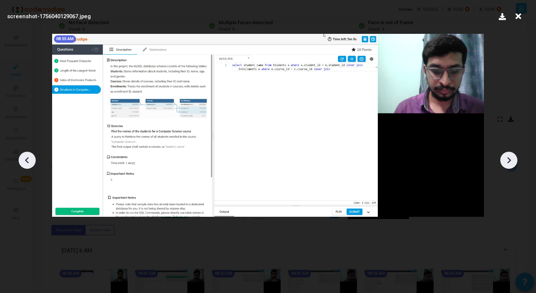
click at [507, 161] on icon at bounding box center [508, 160] width 11 height 11
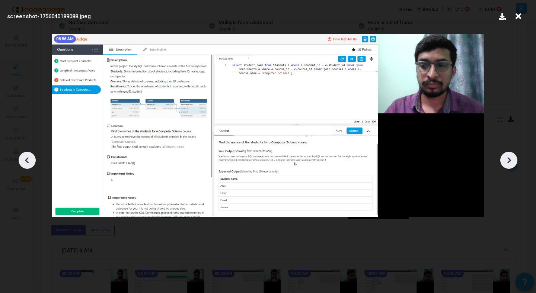
click at [507, 161] on icon at bounding box center [508, 160] width 11 height 11
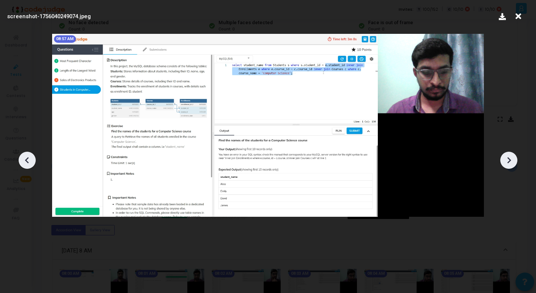
click at [507, 161] on icon at bounding box center [508, 160] width 11 height 11
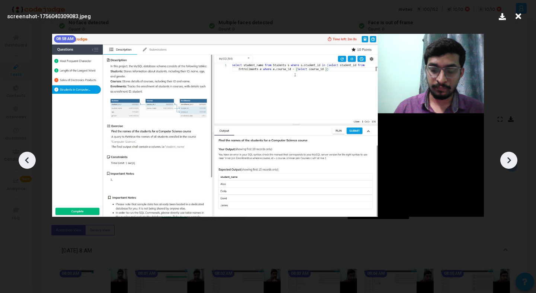
click at [507, 161] on icon at bounding box center [508, 160] width 11 height 11
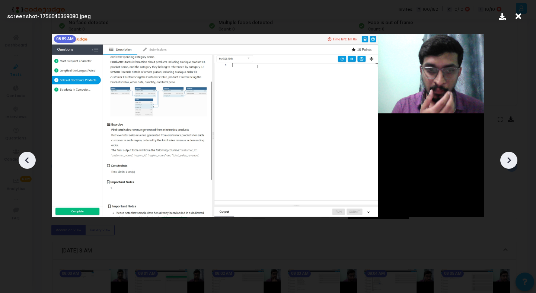
click at [507, 161] on icon at bounding box center [508, 160] width 11 height 11
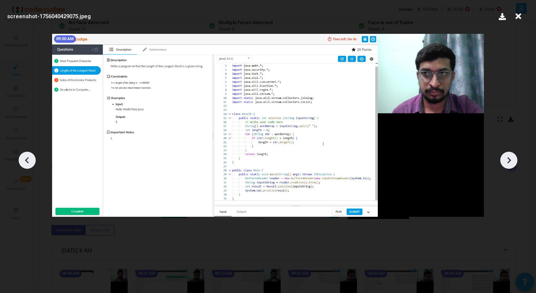
click at [507, 161] on icon at bounding box center [508, 160] width 11 height 11
click at [506, 160] on icon at bounding box center [508, 160] width 11 height 11
click at [516, 17] on icon at bounding box center [518, 16] width 12 height 14
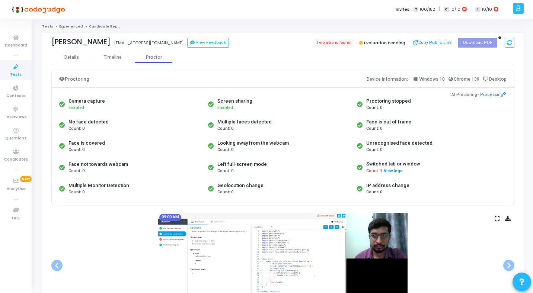
drag, startPoint x: 52, startPoint y: 41, endPoint x: 132, endPoint y: 41, distance: 80.0
click at [132, 41] on div "Ramashesha Sharma [EMAIL_ADDRESS][DOMAIN_NAME] [EMAIL_ADDRESS][DOMAIN_NAME] Vie…" at bounding box center [165, 43] width 228 height 11
click at [44, 28] on link "Tests" at bounding box center [47, 26] width 11 height 4
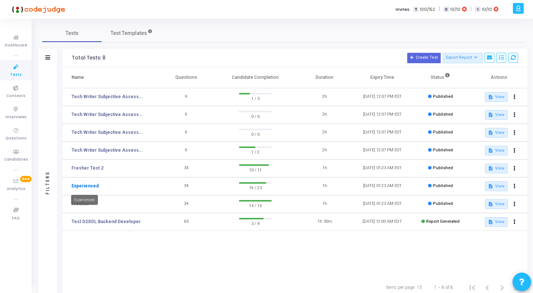
click at [80, 186] on link "Experienced" at bounding box center [84, 186] width 27 height 7
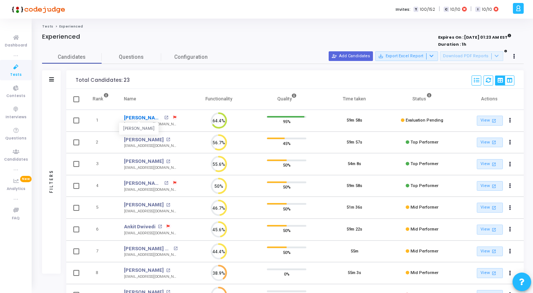
scroll to position [16, 19]
click at [148, 117] on link "[PERSON_NAME]" at bounding box center [143, 117] width 38 height 7
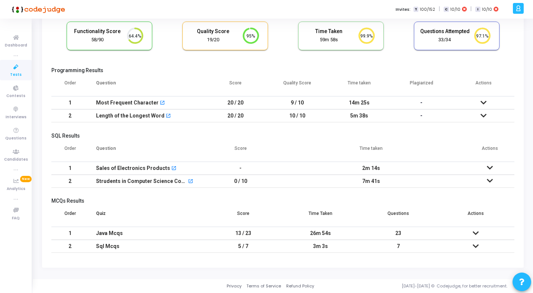
click at [489, 180] on icon at bounding box center [490, 180] width 6 height 5
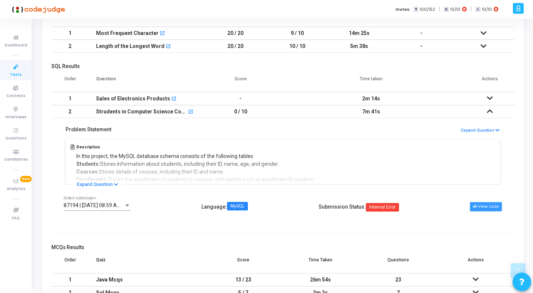
click at [494, 208] on button "View Code" at bounding box center [486, 207] width 32 height 10
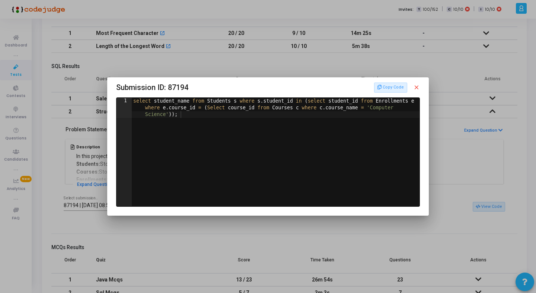
click at [418, 86] on mat-icon "close" at bounding box center [416, 87] width 7 height 7
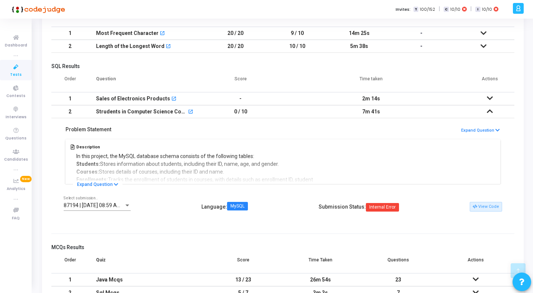
click at [491, 109] on icon at bounding box center [490, 111] width 6 height 5
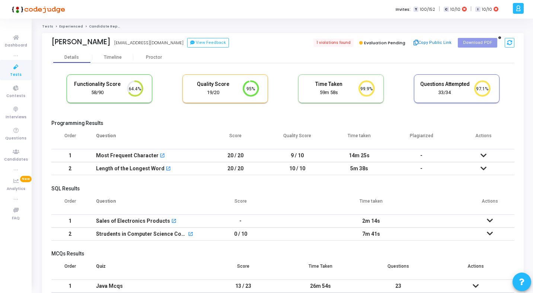
click at [62, 26] on link "Experienced" at bounding box center [71, 26] width 24 height 4
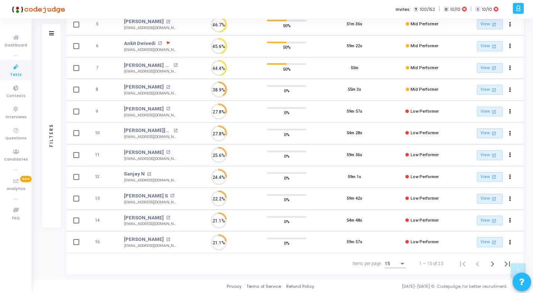
click at [402, 263] on div "Items per page:" at bounding box center [402, 264] width 4 height 2
click at [399, 248] on span "25" at bounding box center [395, 246] width 21 height 13
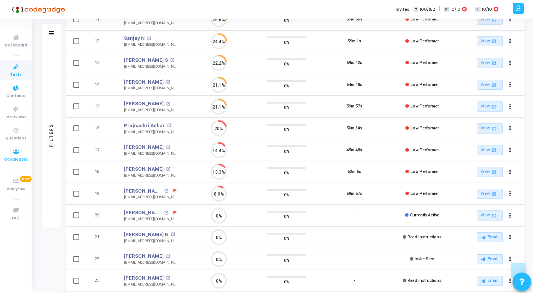
click at [15, 154] on icon at bounding box center [16, 151] width 16 height 9
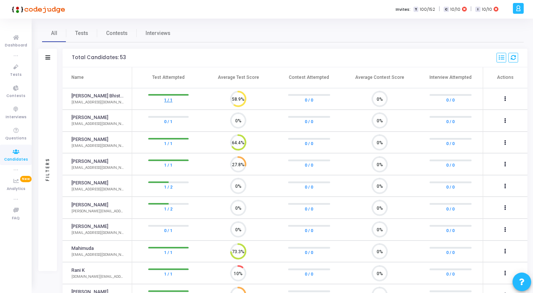
click at [169, 99] on link "1 / 1" at bounding box center [168, 99] width 8 height 7
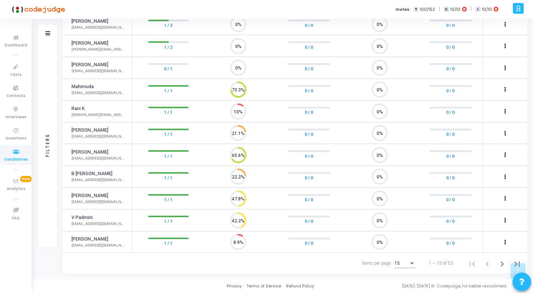
scroll to position [165, 0]
click at [411, 264] on div "Items per page:" at bounding box center [412, 264] width 4 height 2
click at [405, 261] on span "50" at bounding box center [405, 259] width 21 height 13
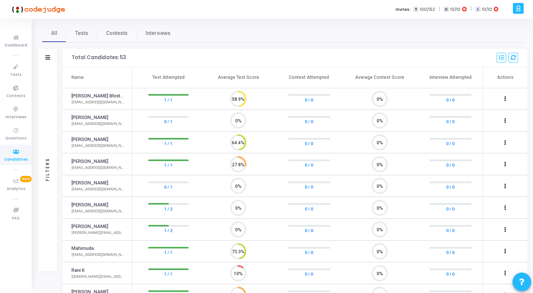
scroll to position [16, 19]
click at [16, 38] on icon at bounding box center [16, 37] width 16 height 9
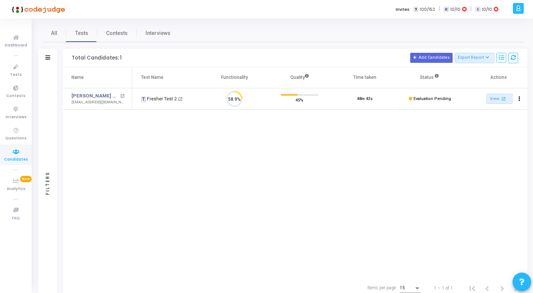
scroll to position [16, 19]
click at [503, 96] on mat-icon "open_in_new" at bounding box center [503, 99] width 6 height 6
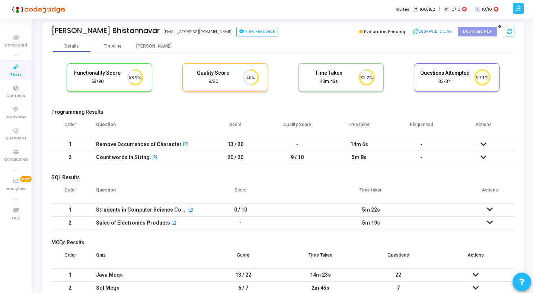
scroll to position [12, 0]
click at [107, 46] on div "Timeline" at bounding box center [113, 46] width 18 height 6
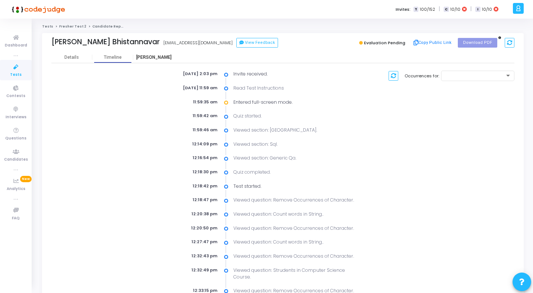
click at [155, 60] on div "Proctor" at bounding box center [153, 58] width 41 height 6
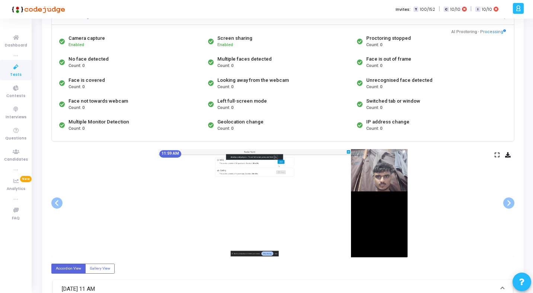
scroll to position [85, 0]
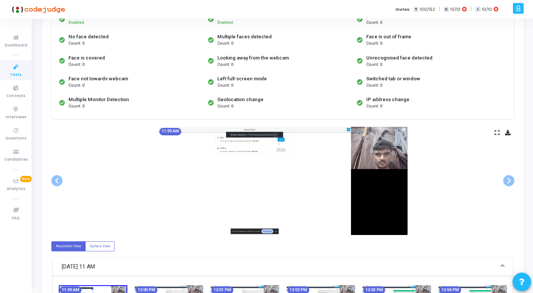
click at [497, 132] on icon at bounding box center [497, 133] width 5 height 4
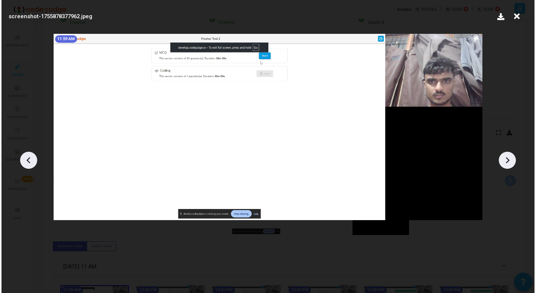
scroll to position [0, 0]
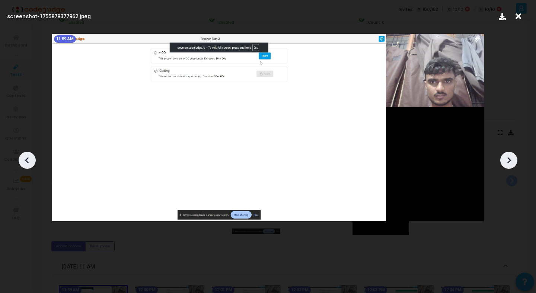
click at [507, 157] on icon at bounding box center [508, 160] width 11 height 11
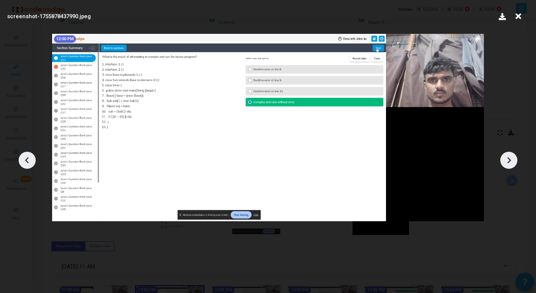
click at [507, 157] on icon at bounding box center [508, 160] width 11 height 11
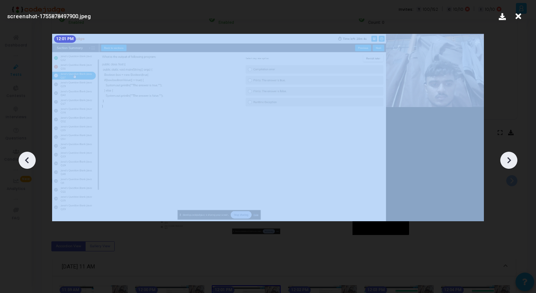
click at [507, 157] on icon at bounding box center [508, 160] width 11 height 11
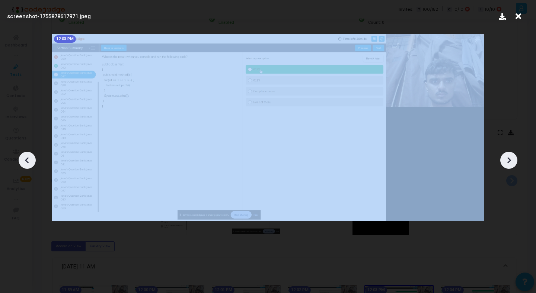
click at [507, 157] on icon at bounding box center [508, 160] width 11 height 11
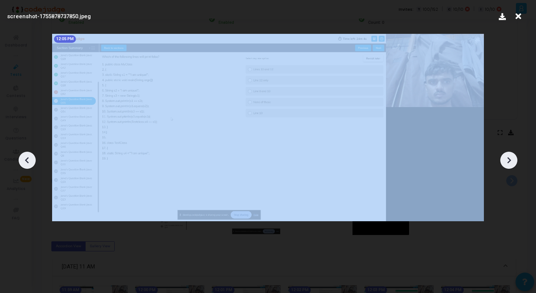
click at [507, 157] on icon at bounding box center [508, 160] width 11 height 11
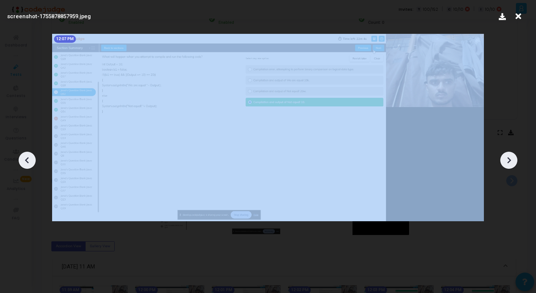
click at [507, 157] on icon at bounding box center [508, 160] width 11 height 11
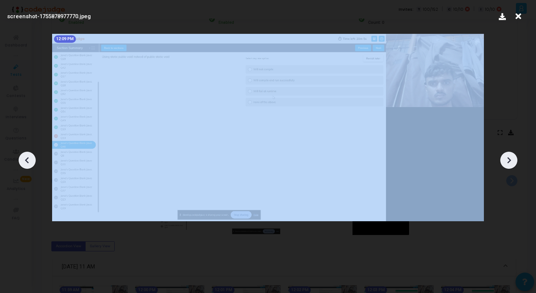
click at [507, 157] on icon at bounding box center [508, 160] width 11 height 11
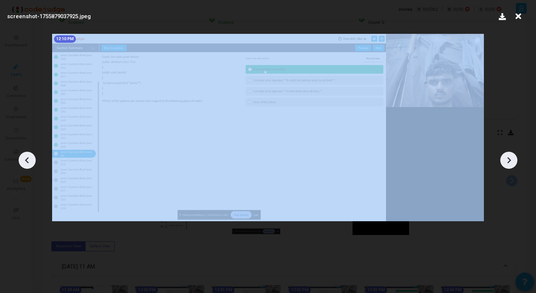
click at [507, 157] on icon at bounding box center [508, 160] width 11 height 11
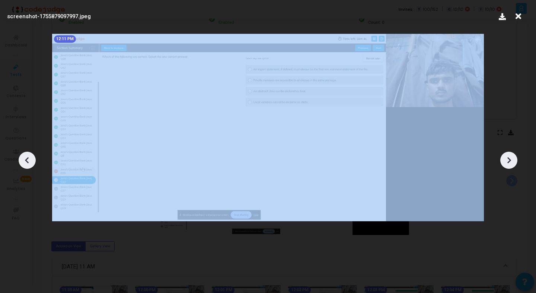
click at [507, 157] on icon at bounding box center [508, 160] width 11 height 11
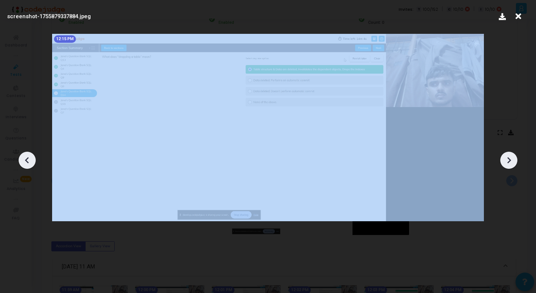
click at [507, 157] on icon at bounding box center [508, 160] width 11 height 11
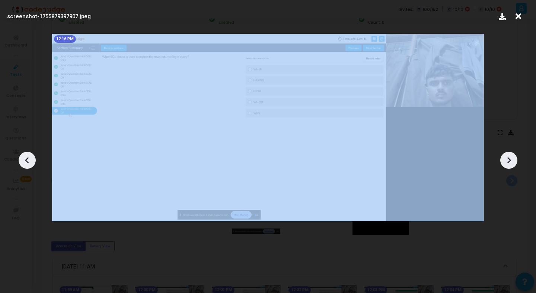
click at [507, 157] on icon at bounding box center [508, 160] width 11 height 11
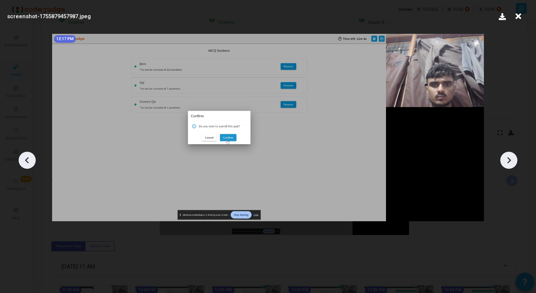
click at [507, 157] on icon at bounding box center [508, 160] width 11 height 11
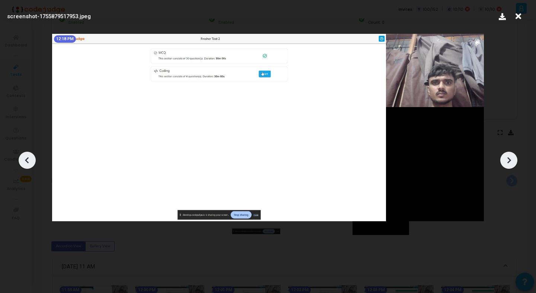
click at [507, 157] on icon at bounding box center [508, 160] width 11 height 11
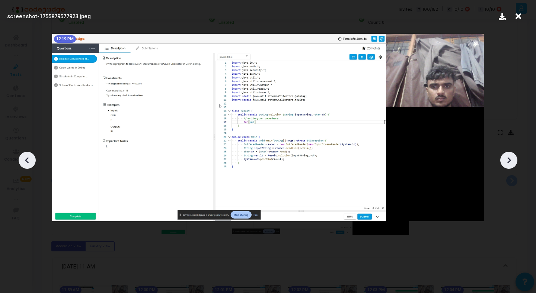
click at [507, 157] on icon at bounding box center [508, 160] width 11 height 11
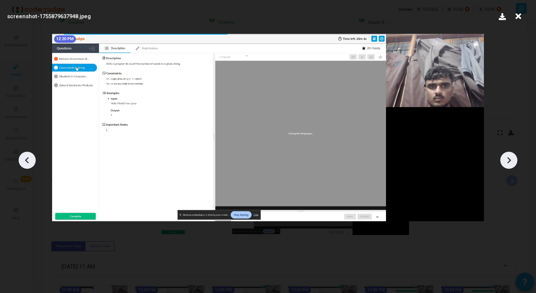
click at [507, 157] on icon at bounding box center [508, 160] width 11 height 11
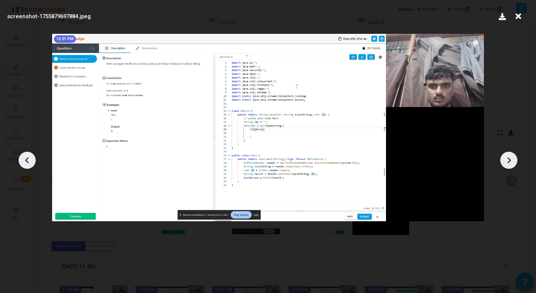
click at [507, 157] on icon at bounding box center [508, 160] width 11 height 11
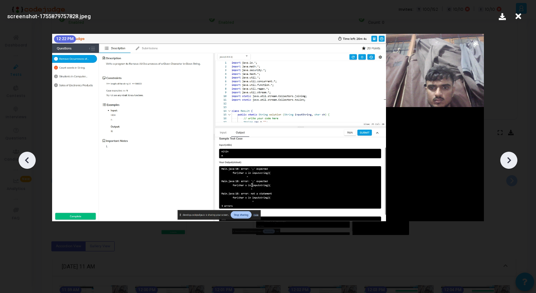
click at [507, 157] on icon at bounding box center [508, 160] width 11 height 11
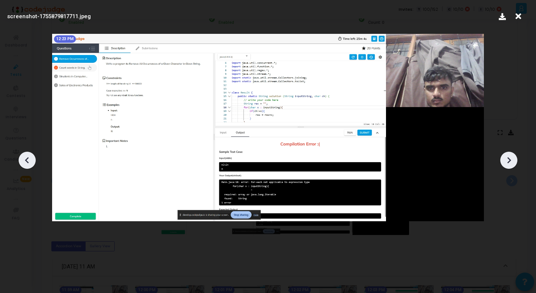
click at [507, 157] on icon at bounding box center [508, 160] width 11 height 11
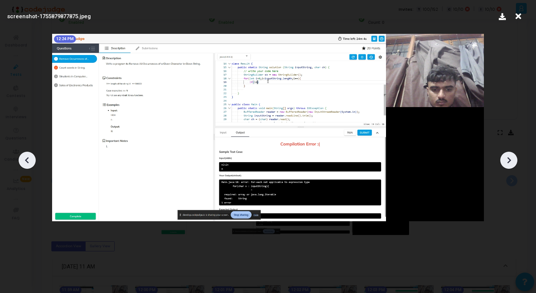
click at [507, 157] on icon at bounding box center [508, 160] width 11 height 11
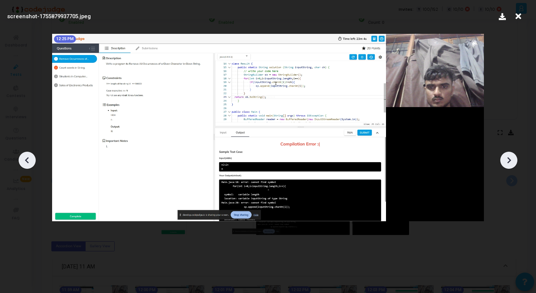
click at [507, 157] on icon at bounding box center [508, 160] width 11 height 11
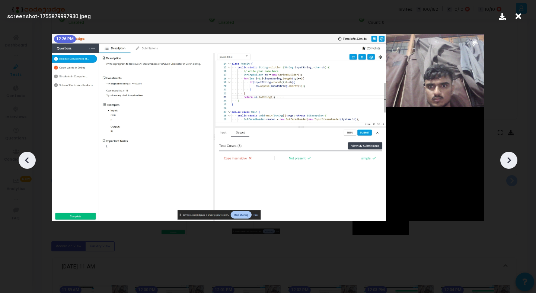
click at [507, 157] on icon at bounding box center [508, 160] width 11 height 11
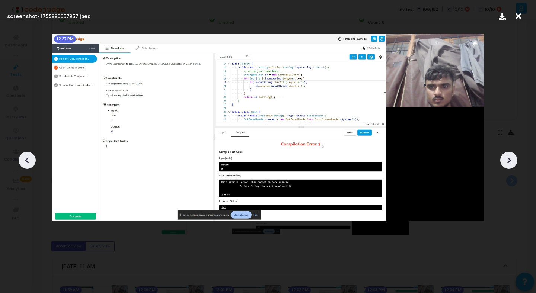
click at [507, 157] on icon at bounding box center [508, 160] width 11 height 11
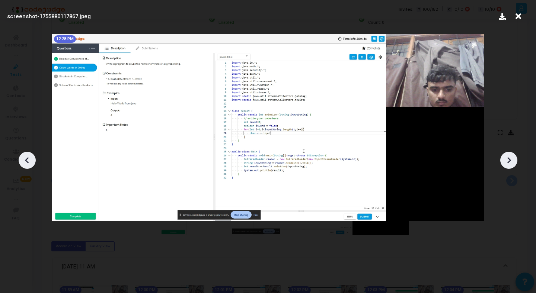
click at [507, 157] on icon at bounding box center [508, 160] width 11 height 11
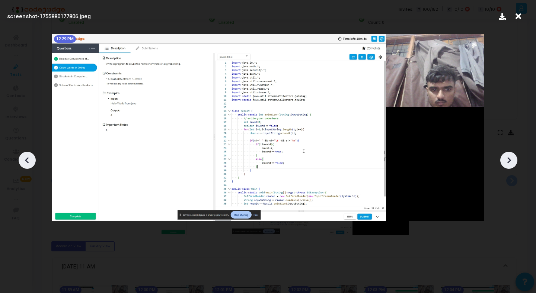
click at [507, 157] on icon at bounding box center [508, 160] width 11 height 11
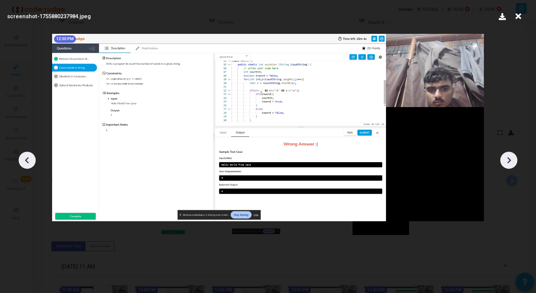
click at [507, 157] on icon at bounding box center [508, 160] width 11 height 11
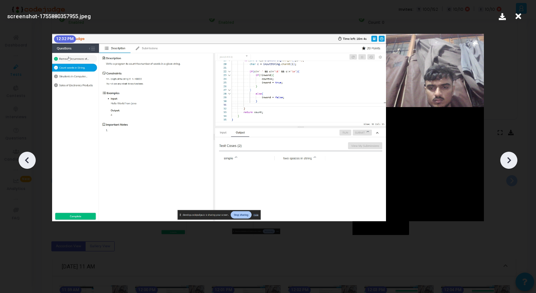
click at [510, 148] on div at bounding box center [268, 157] width 536 height 271
click at [510, 163] on icon at bounding box center [508, 160] width 11 height 11
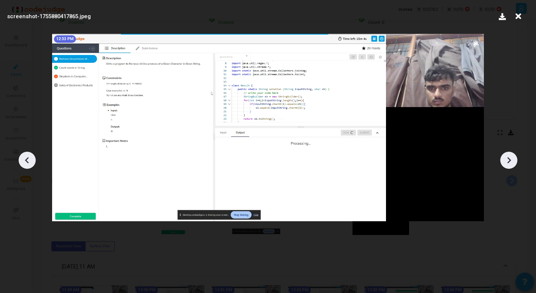
click at [510, 163] on icon at bounding box center [508, 160] width 11 height 11
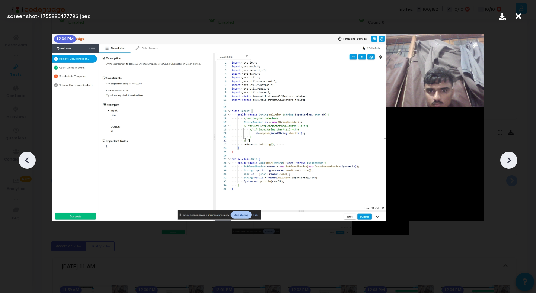
click at [517, 12] on icon at bounding box center [518, 16] width 12 height 14
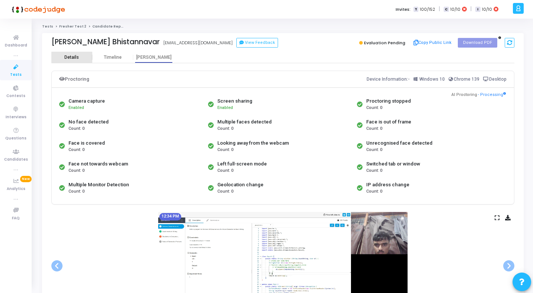
click at [68, 63] on div "Details" at bounding box center [71, 57] width 41 height 11
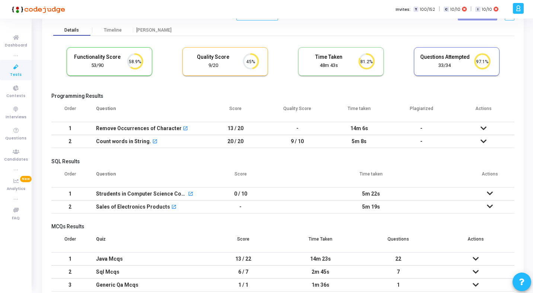
scroll to position [66, 0]
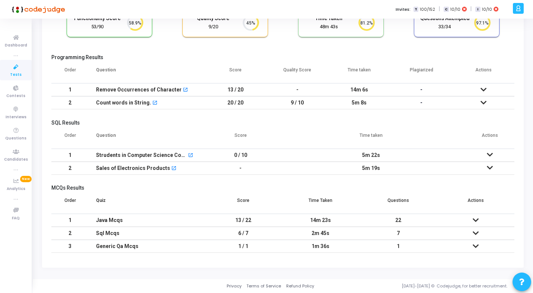
click at [484, 89] on icon at bounding box center [483, 89] width 6 height 5
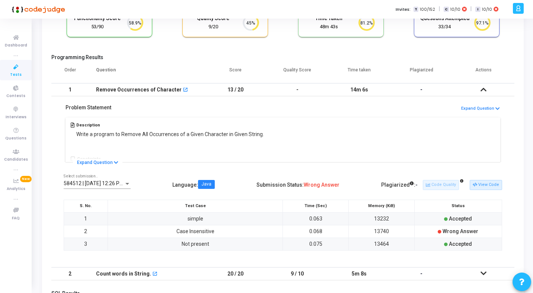
click at [484, 92] on icon at bounding box center [483, 89] width 6 height 5
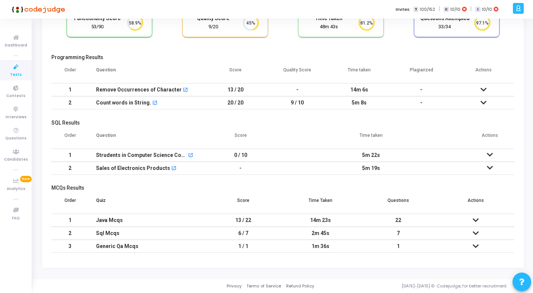
click at [489, 156] on icon at bounding box center [490, 154] width 6 height 5
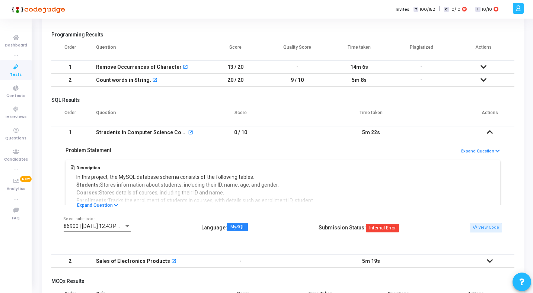
scroll to position [99, 0]
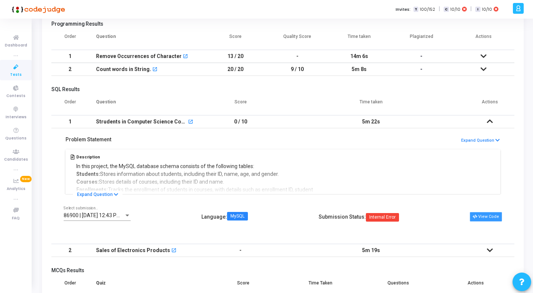
click at [493, 219] on button "View Code" at bounding box center [486, 217] width 32 height 10
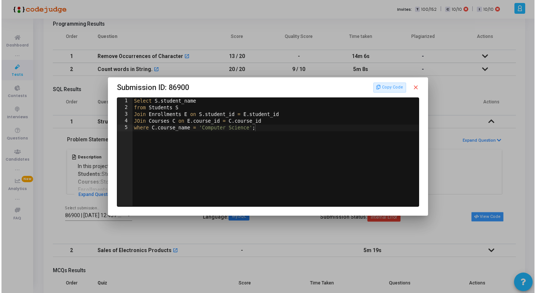
scroll to position [0, 0]
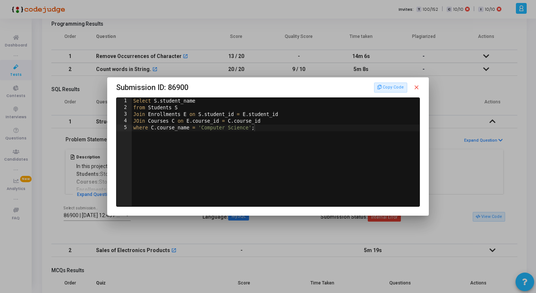
click at [417, 87] on mat-icon "close" at bounding box center [416, 87] width 7 height 7
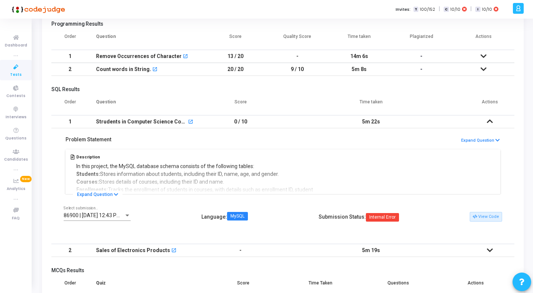
click at [492, 120] on icon at bounding box center [490, 121] width 6 height 5
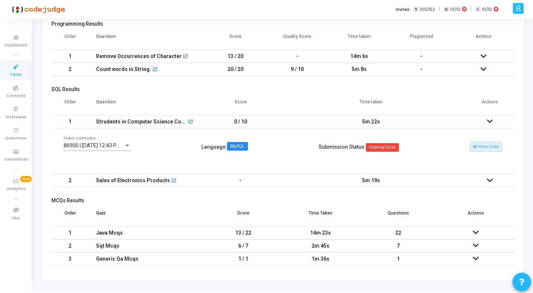
scroll to position [66, 0]
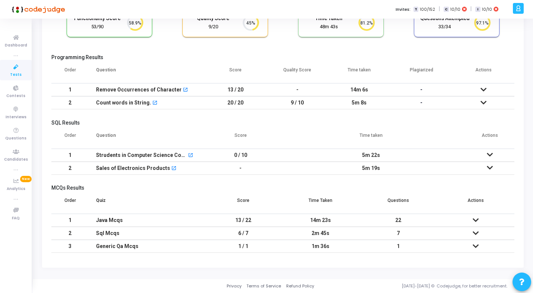
click at [490, 172] on td at bounding box center [489, 168] width 49 height 13
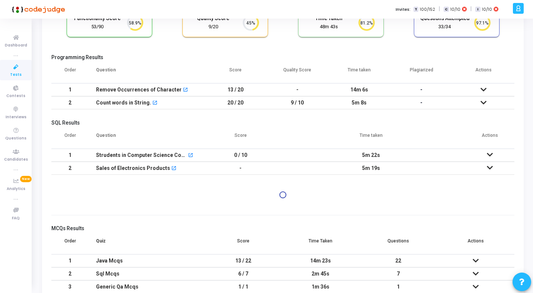
scroll to position [99, 0]
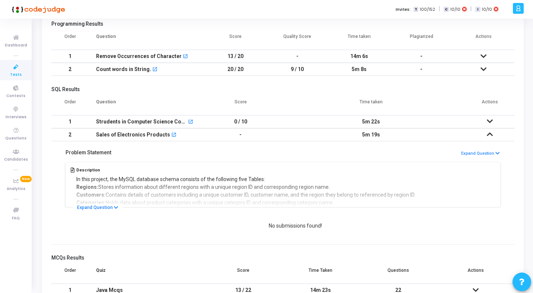
click at [489, 135] on icon at bounding box center [490, 134] width 6 height 5
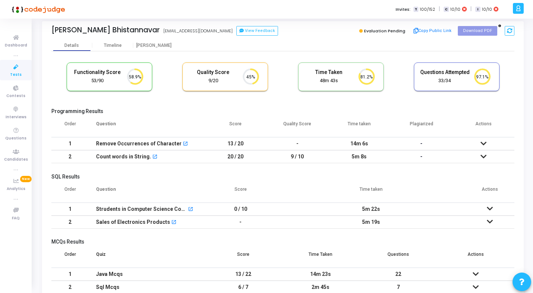
scroll to position [0, 0]
